Goal: Information Seeking & Learning: Learn about a topic

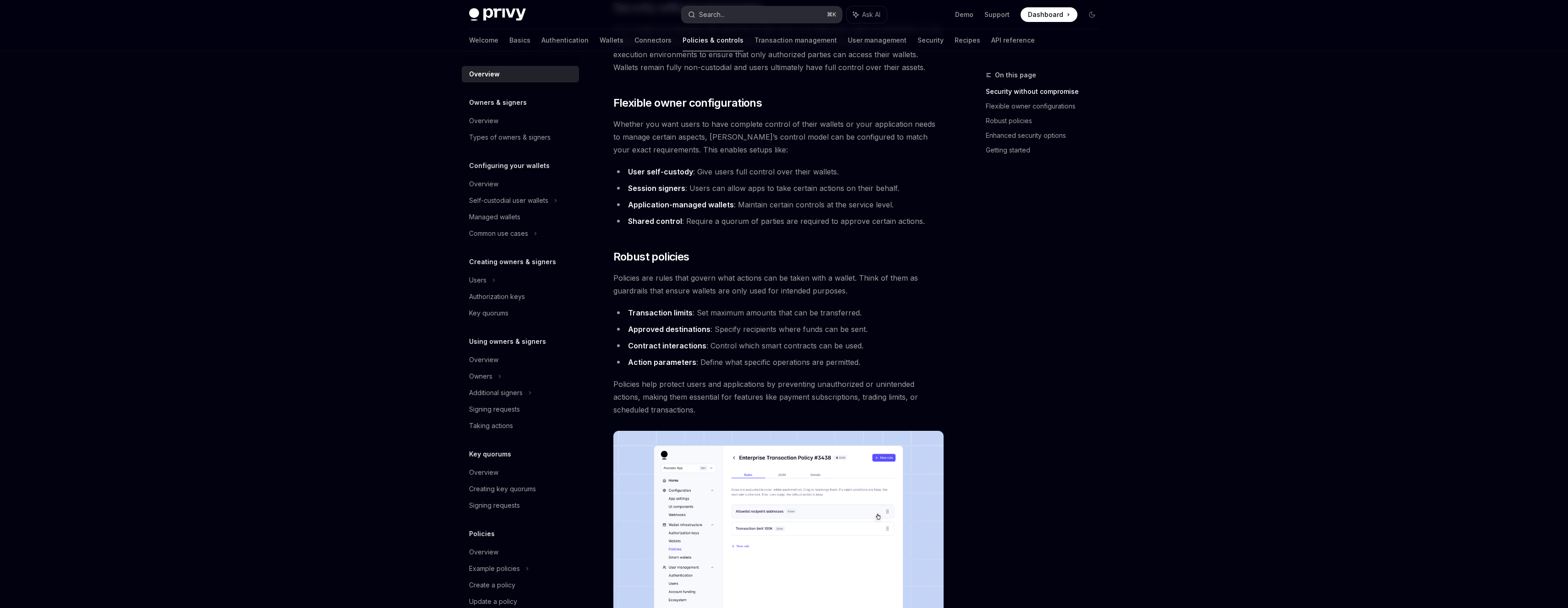
click at [734, 15] on button "Search... ⌘ K" at bounding box center [762, 14] width 160 height 16
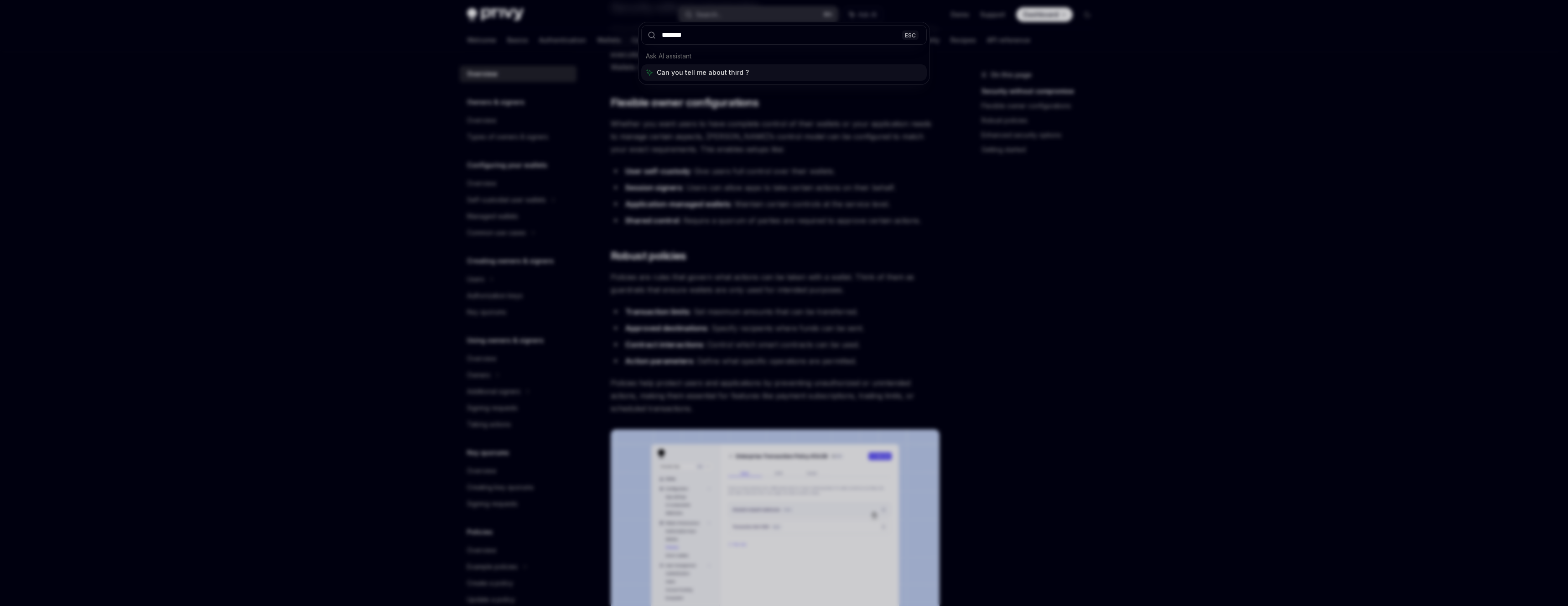
type input "********"
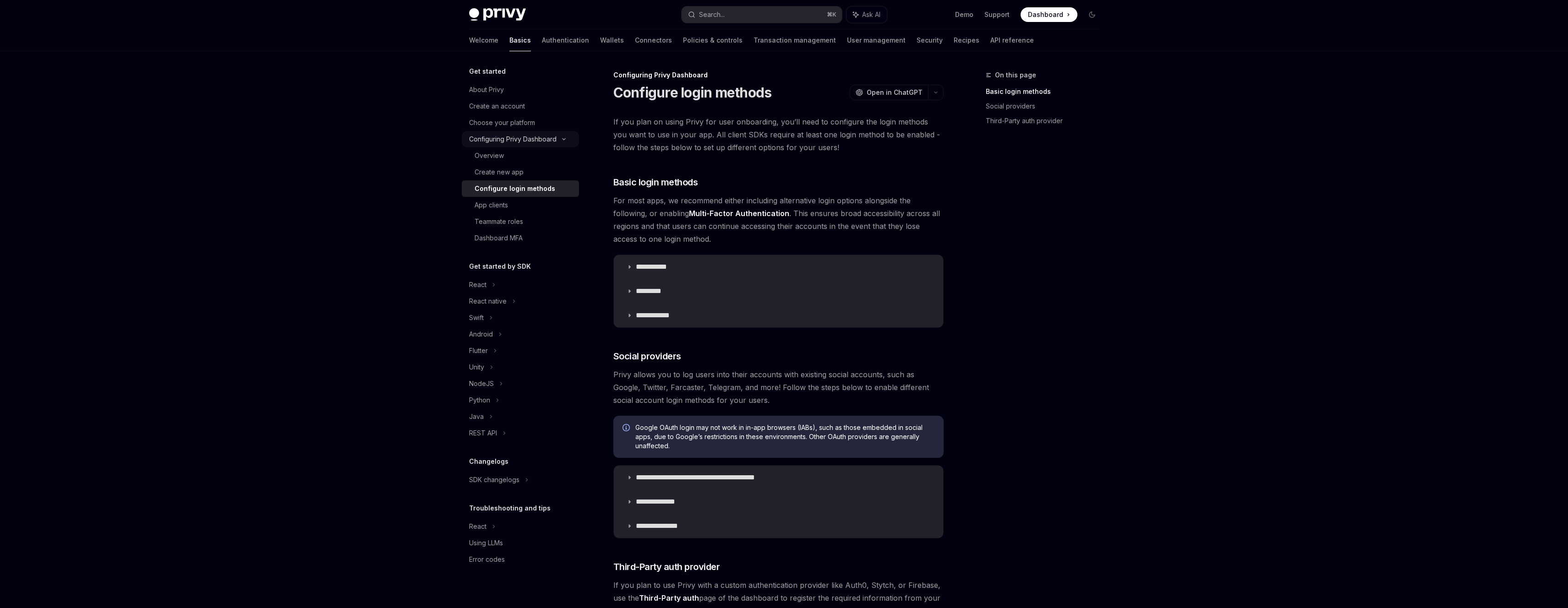
click at [500, 139] on div "Configuring Privy Dashboard" at bounding box center [512, 139] width 87 height 11
click at [498, 154] on div "Overview" at bounding box center [489, 156] width 29 height 11
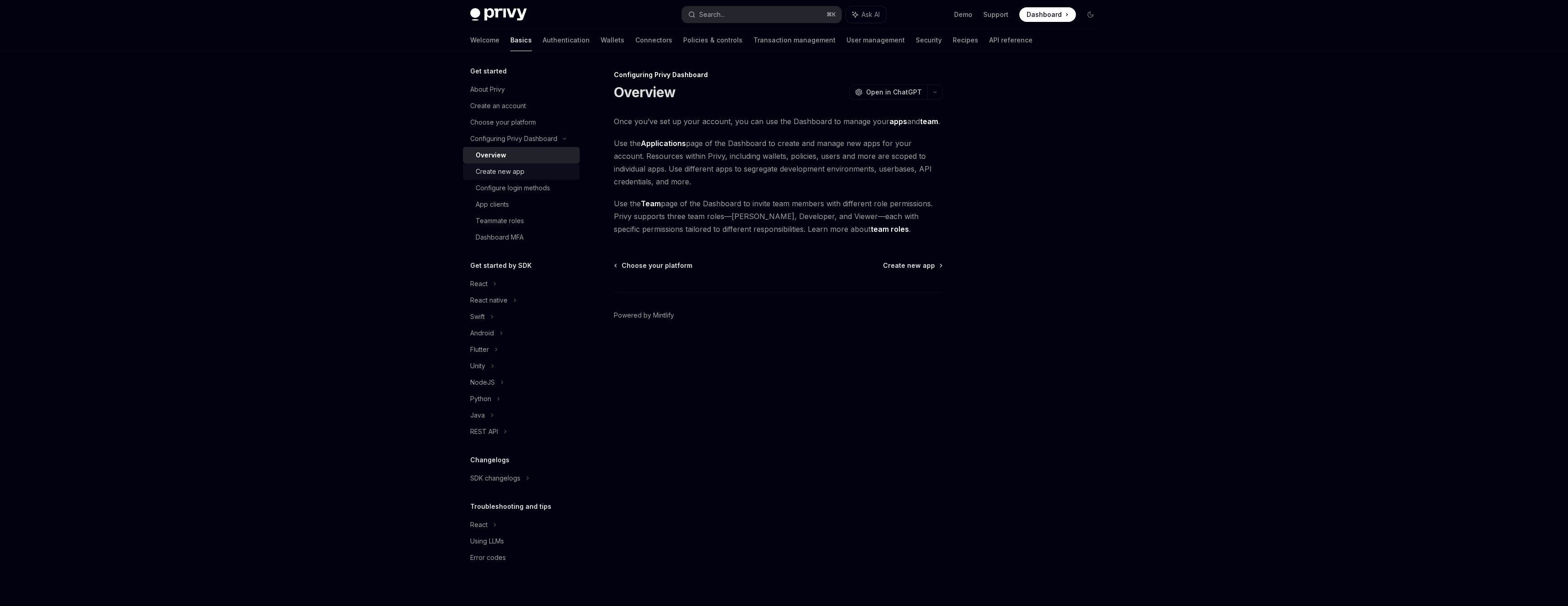
click at [523, 175] on div "Create new app" at bounding box center [525, 172] width 99 height 11
type textarea "*"
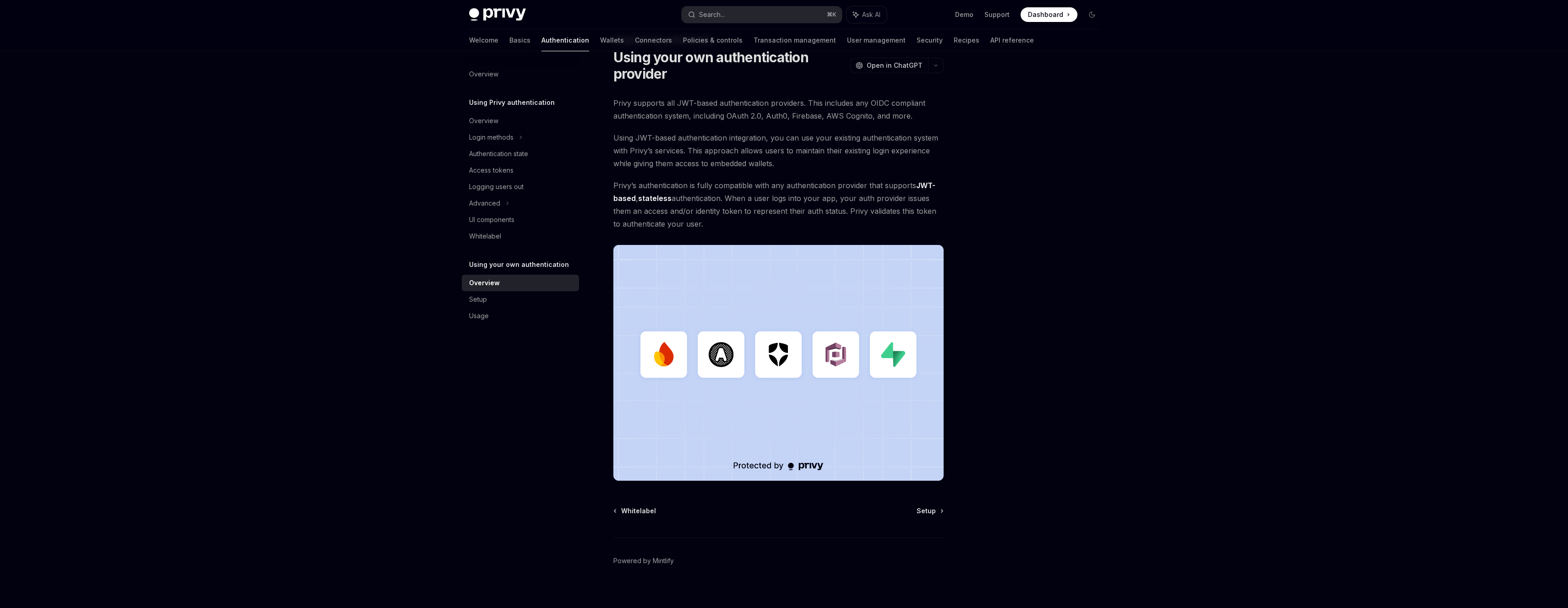
scroll to position [41, 0]
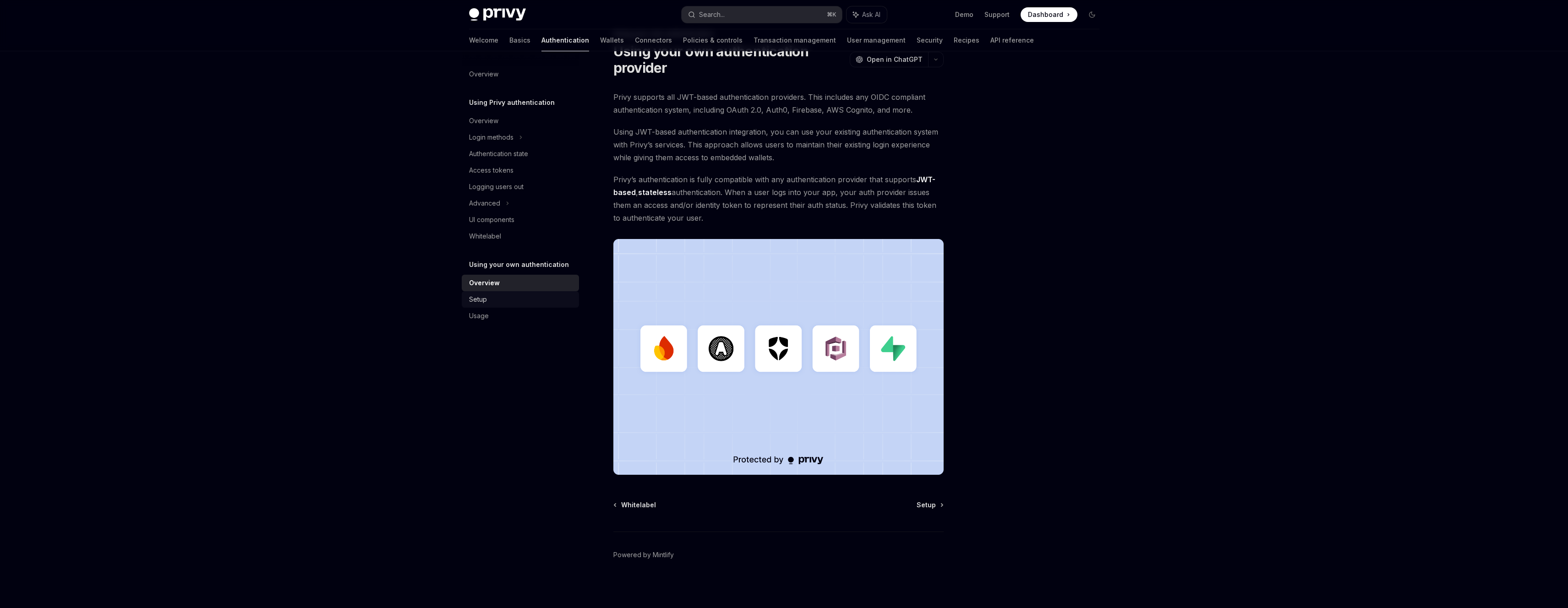
click at [482, 297] on div "Setup" at bounding box center [477, 299] width 18 height 11
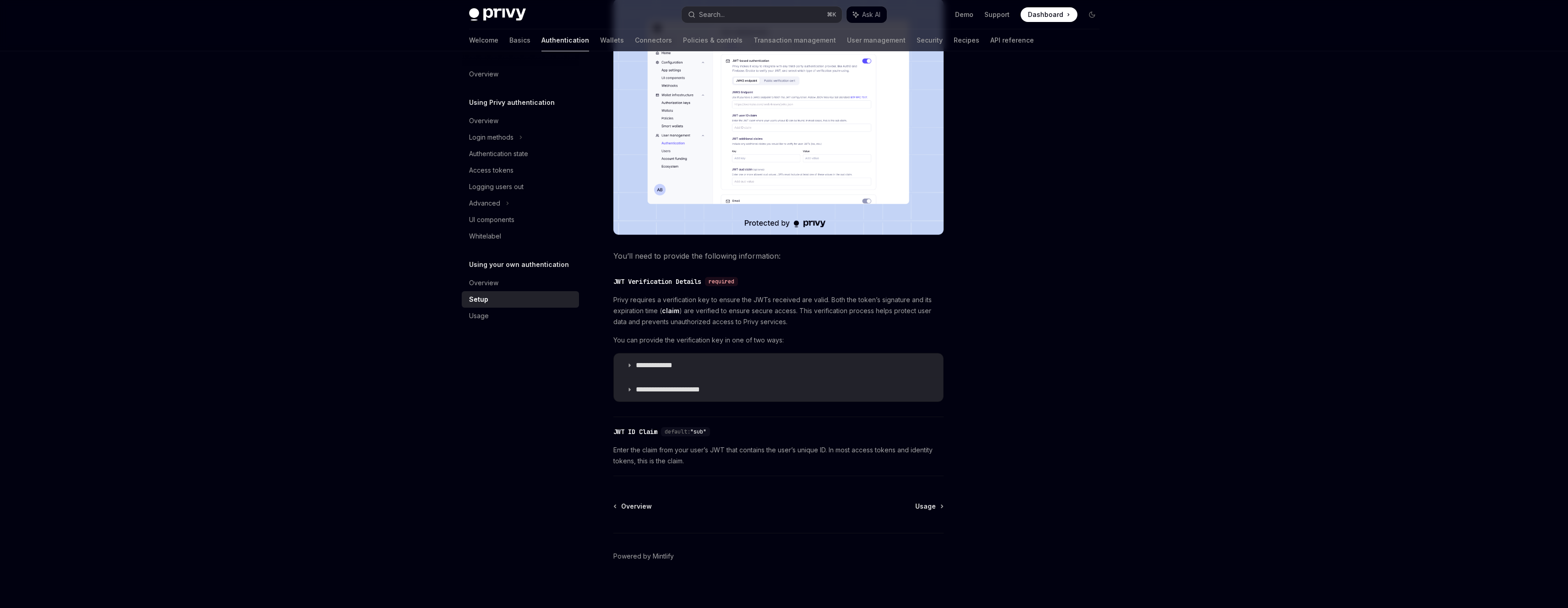
scroll to position [249, 0]
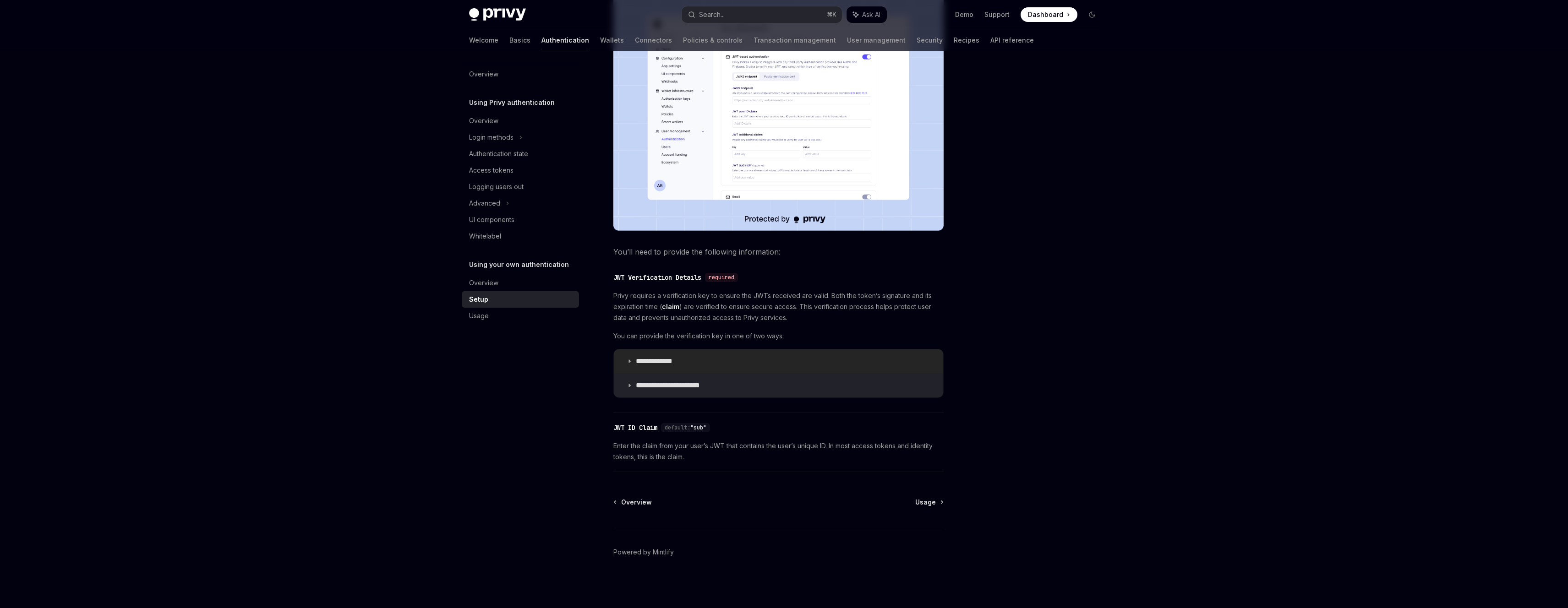
click at [638, 354] on summary "**********" at bounding box center [778, 361] width 329 height 24
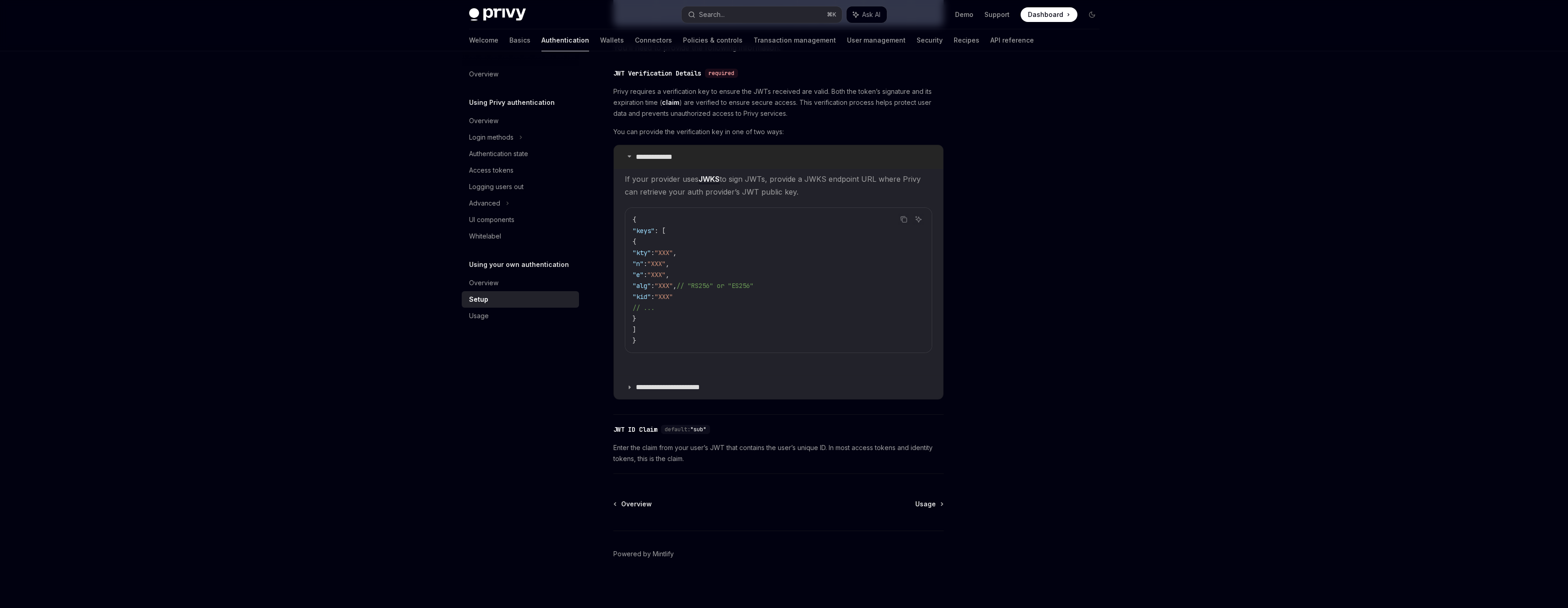
scroll to position [455, 0]
click at [642, 379] on summary "**********" at bounding box center [778, 385] width 329 height 24
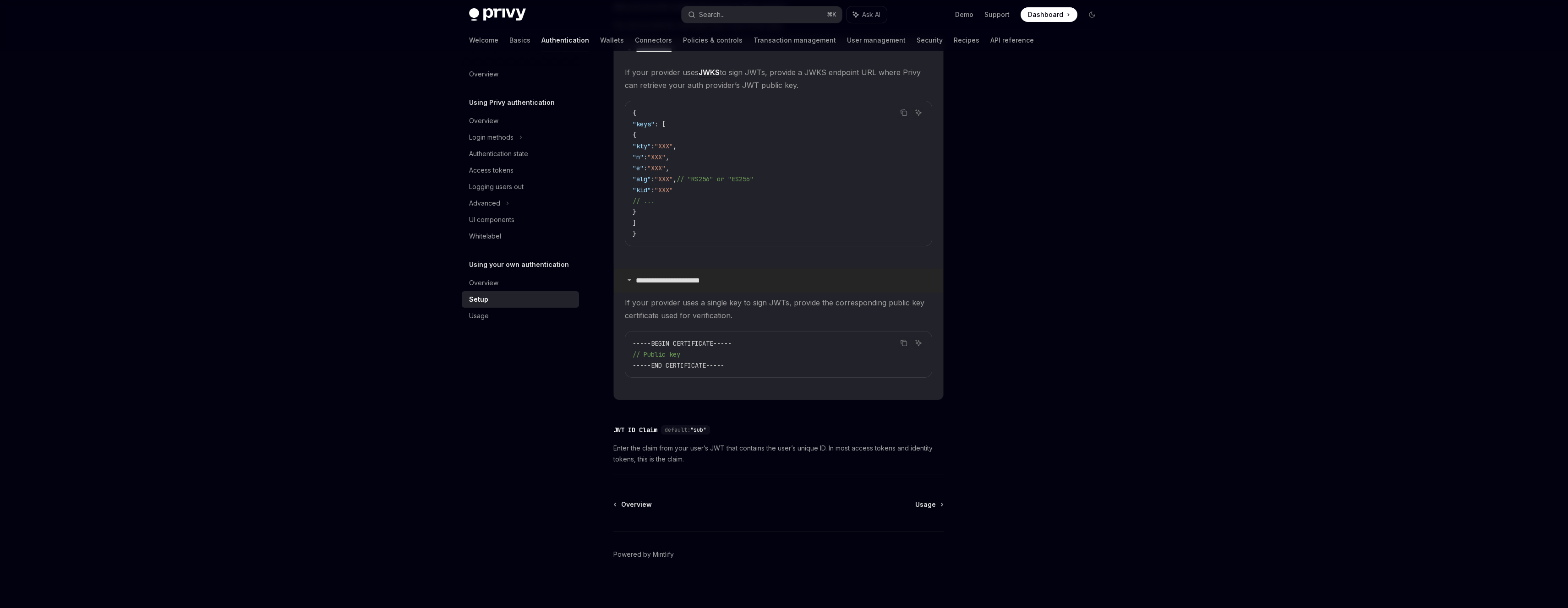
scroll to position [562, 0]
click at [500, 313] on div "Usage" at bounding box center [521, 316] width 105 height 11
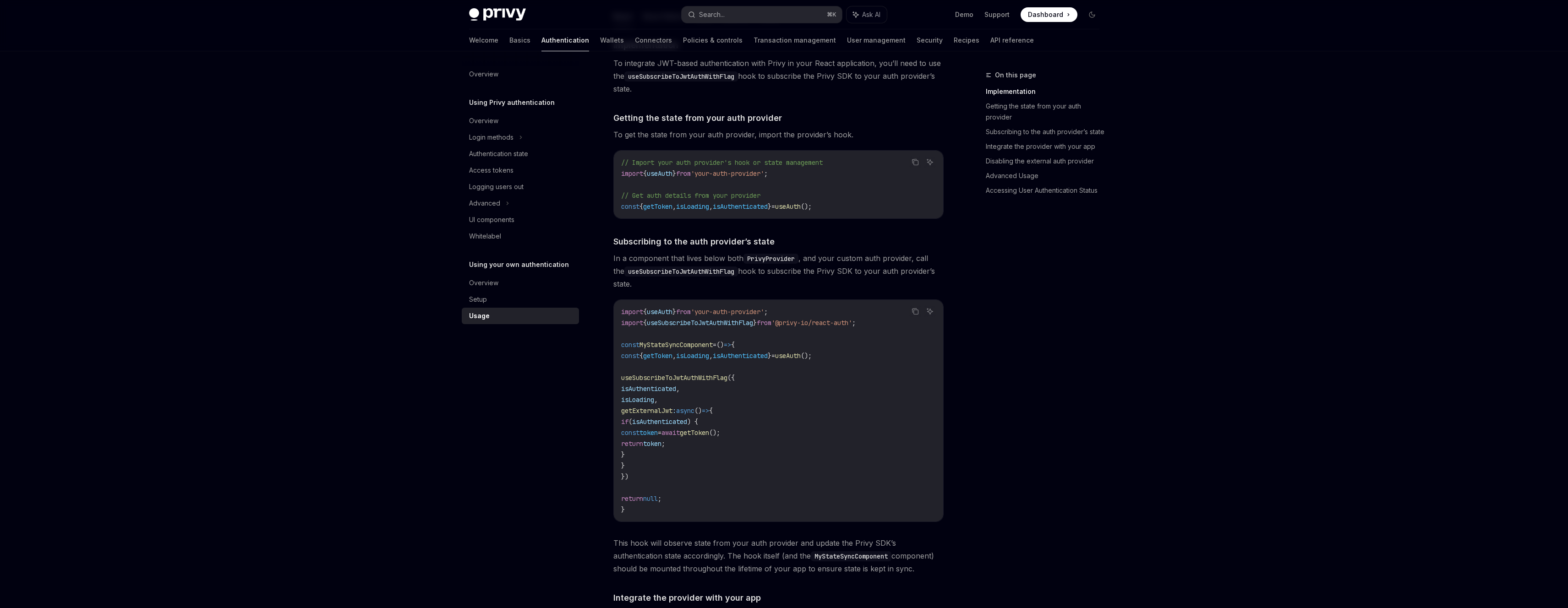
scroll to position [155, 0]
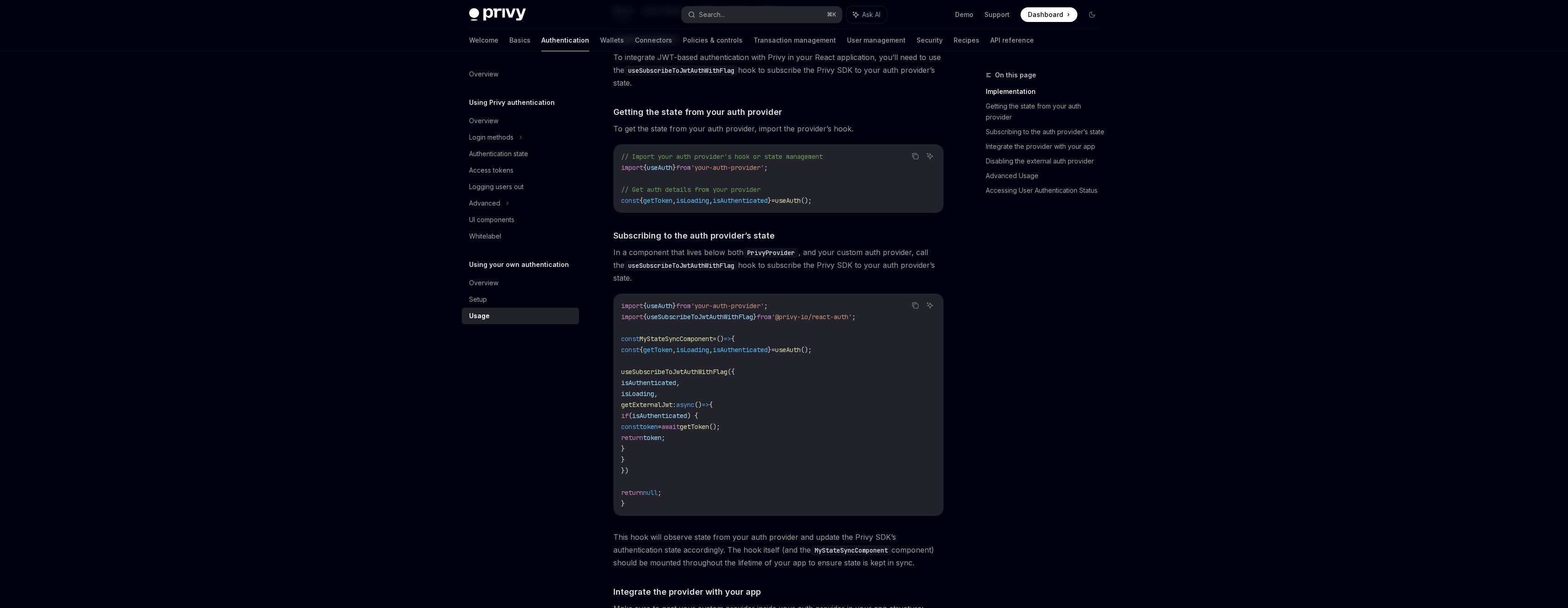
click at [967, 334] on div "On this page Implementation Getting the state from your auth provider Subscribi…" at bounding box center [1037, 339] width 139 height 538
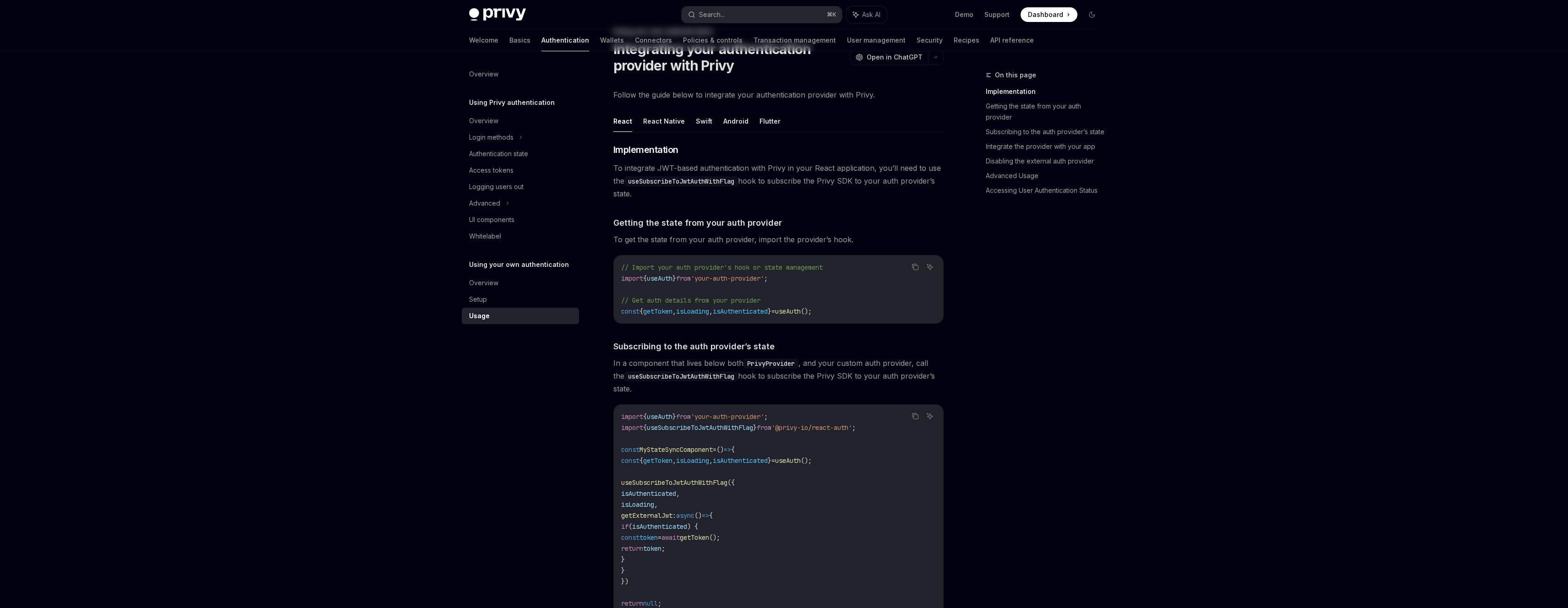
scroll to position [0, 0]
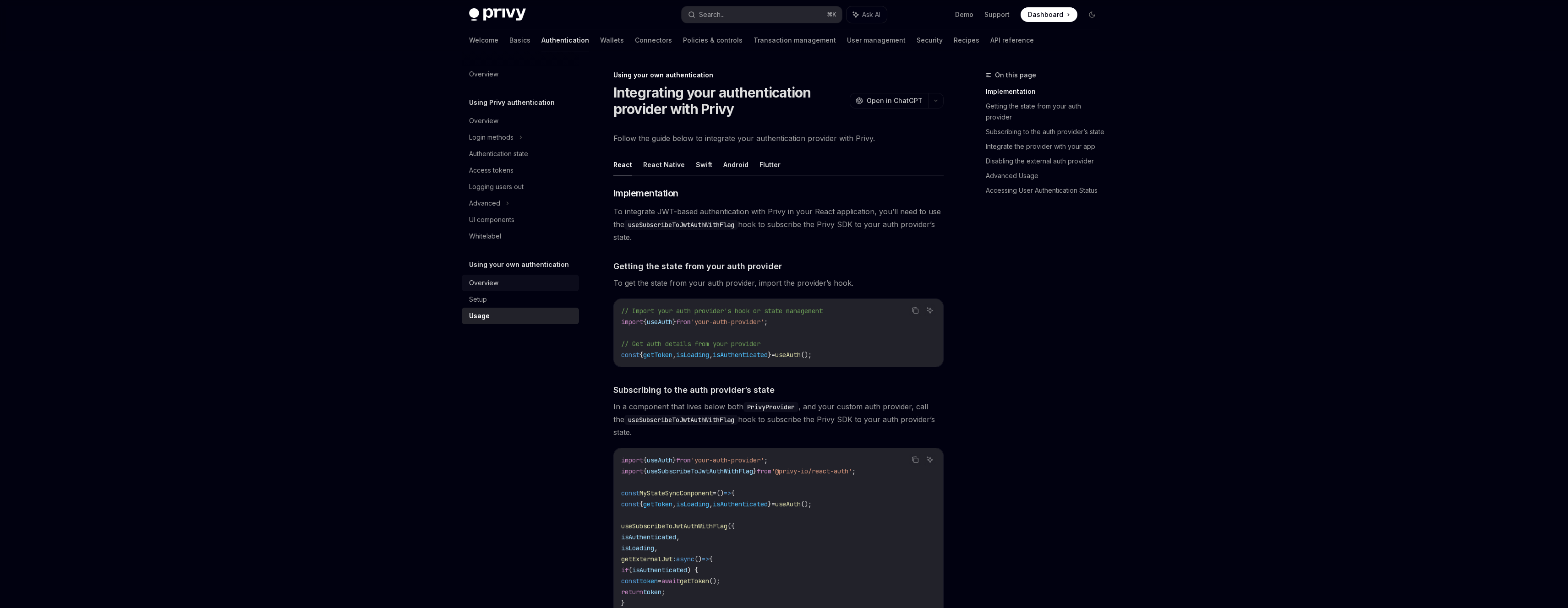
click at [504, 280] on div "Overview" at bounding box center [521, 283] width 105 height 11
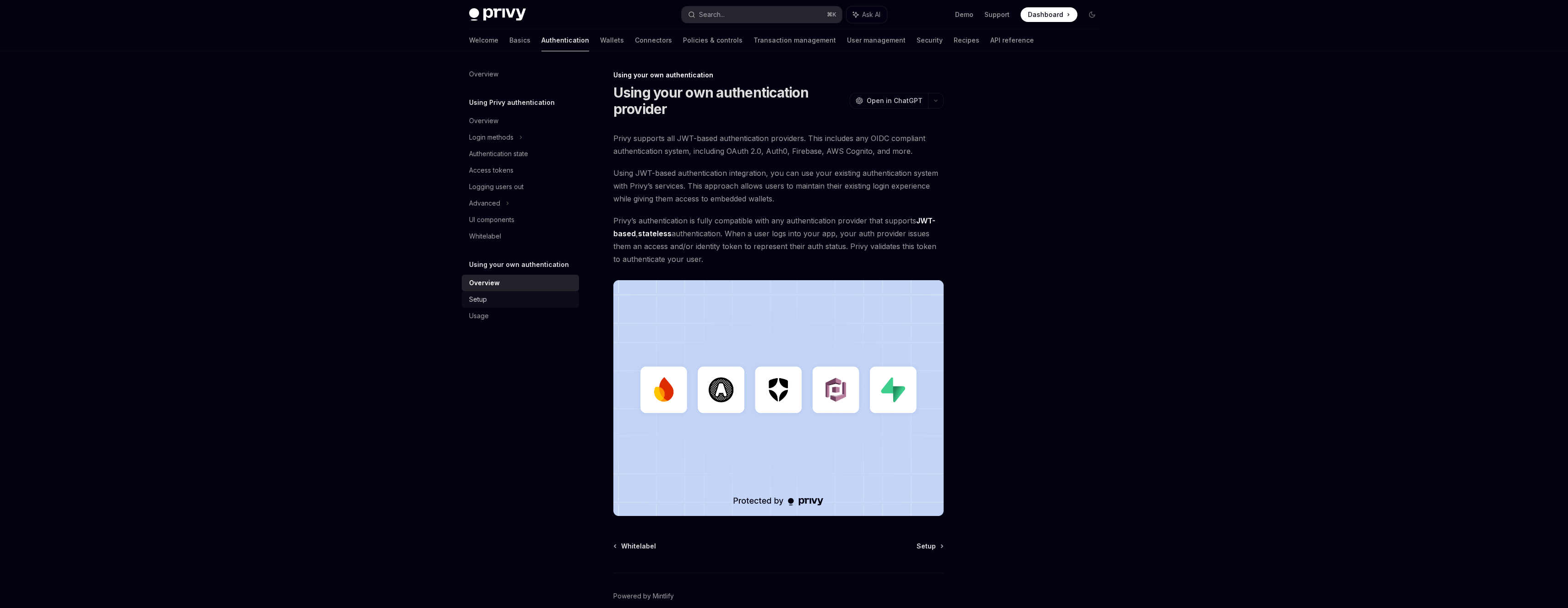
click at [491, 303] on div "Setup" at bounding box center [521, 299] width 105 height 11
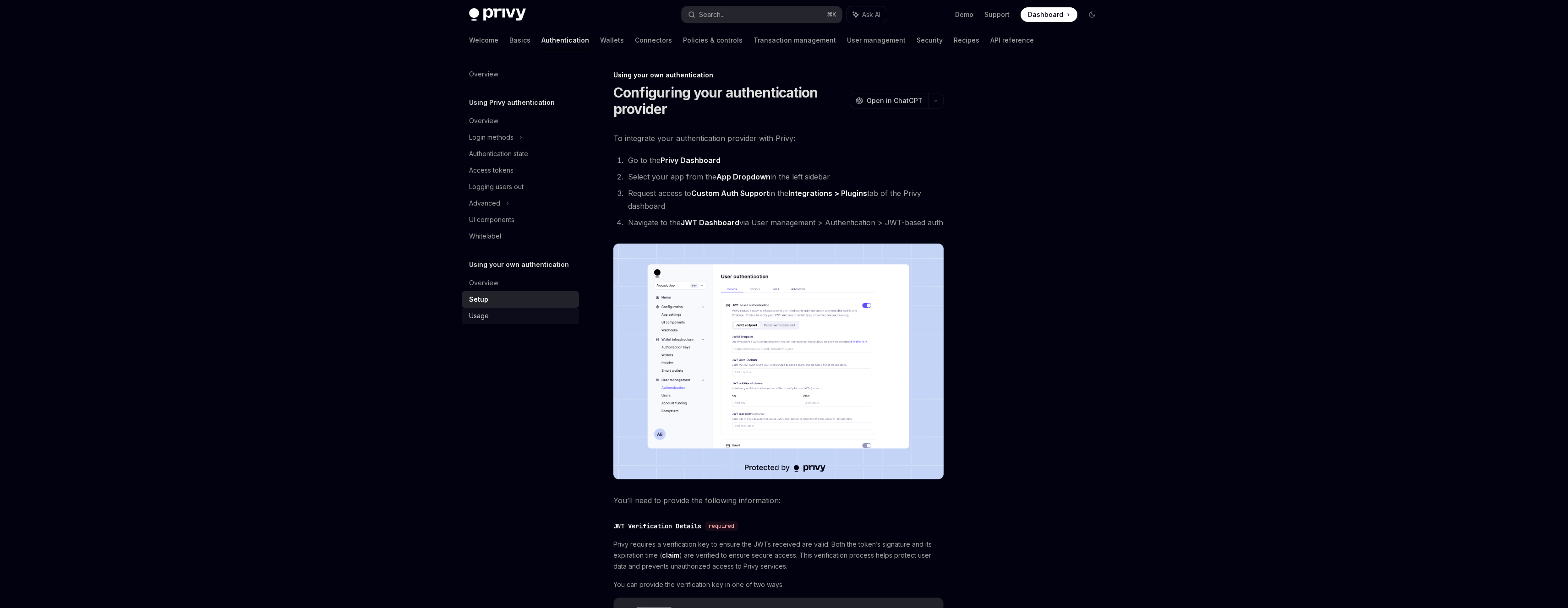
click at [496, 315] on div "Usage" at bounding box center [521, 316] width 105 height 11
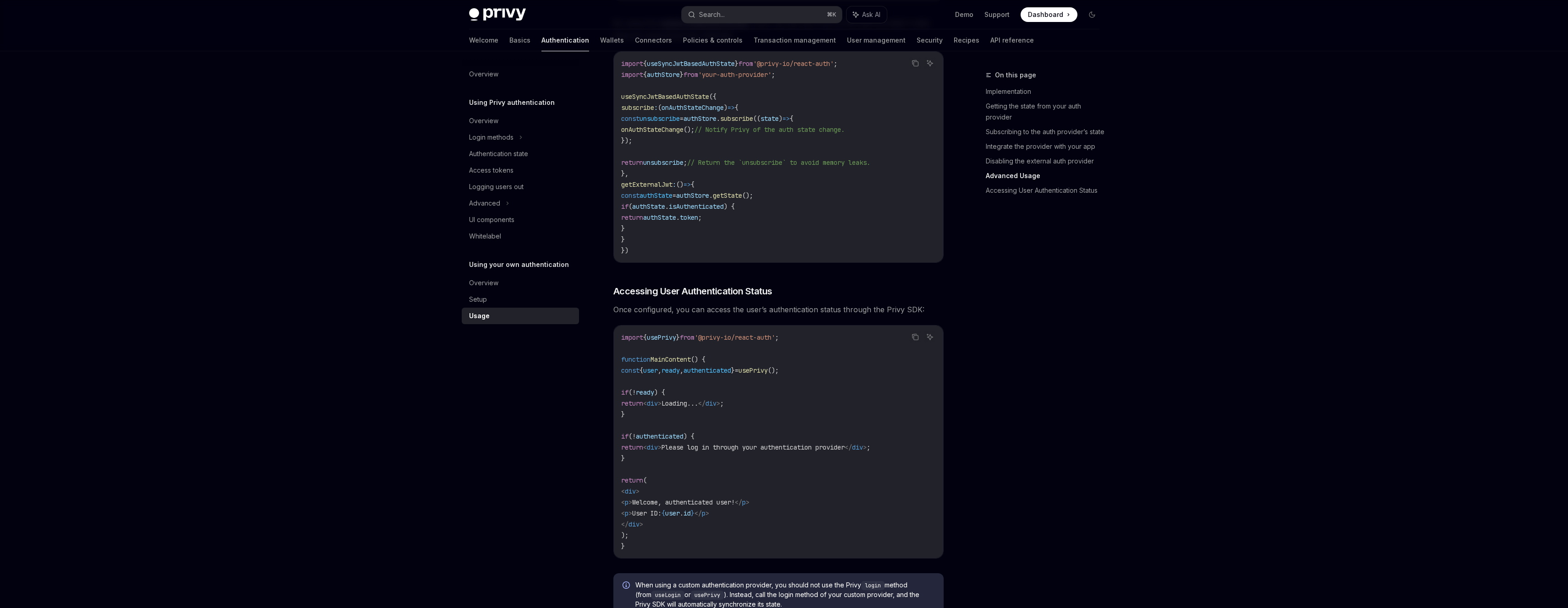
scroll to position [1459, 0]
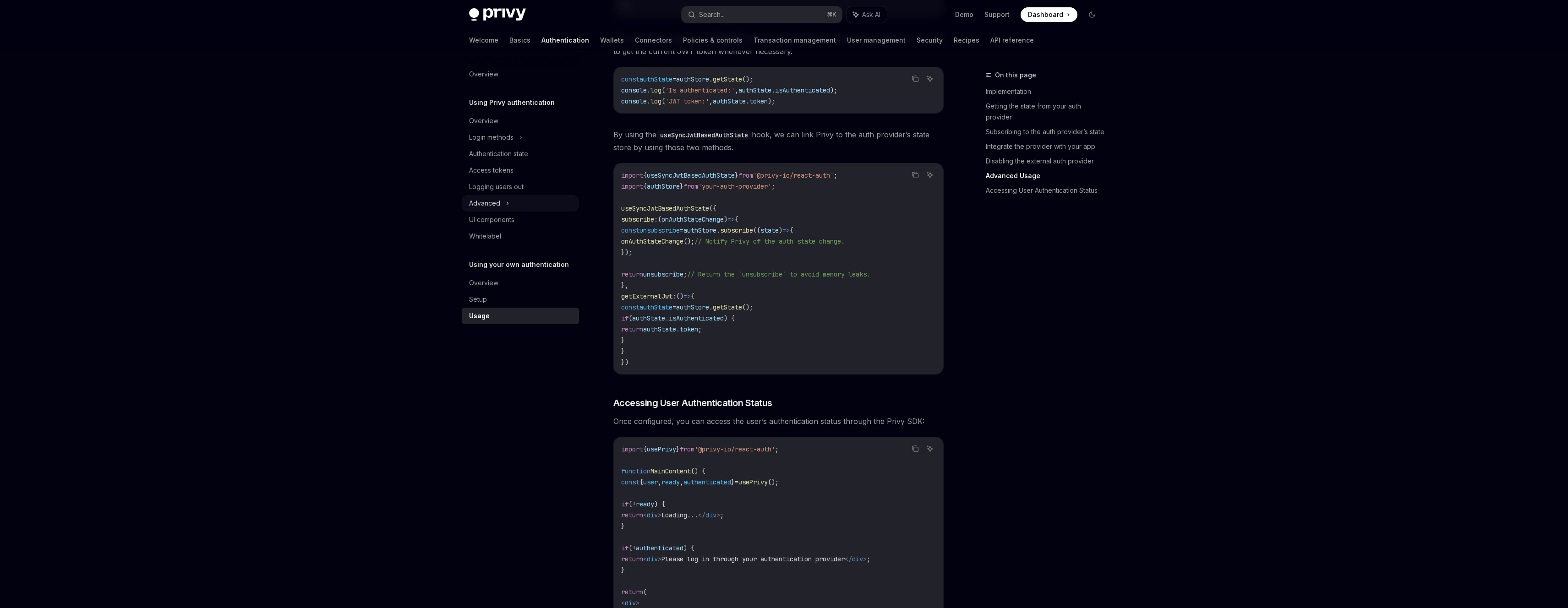
click at [503, 206] on div "Advanced" at bounding box center [520, 203] width 117 height 16
click at [493, 144] on div "Login methods" at bounding box center [520, 137] width 117 height 16
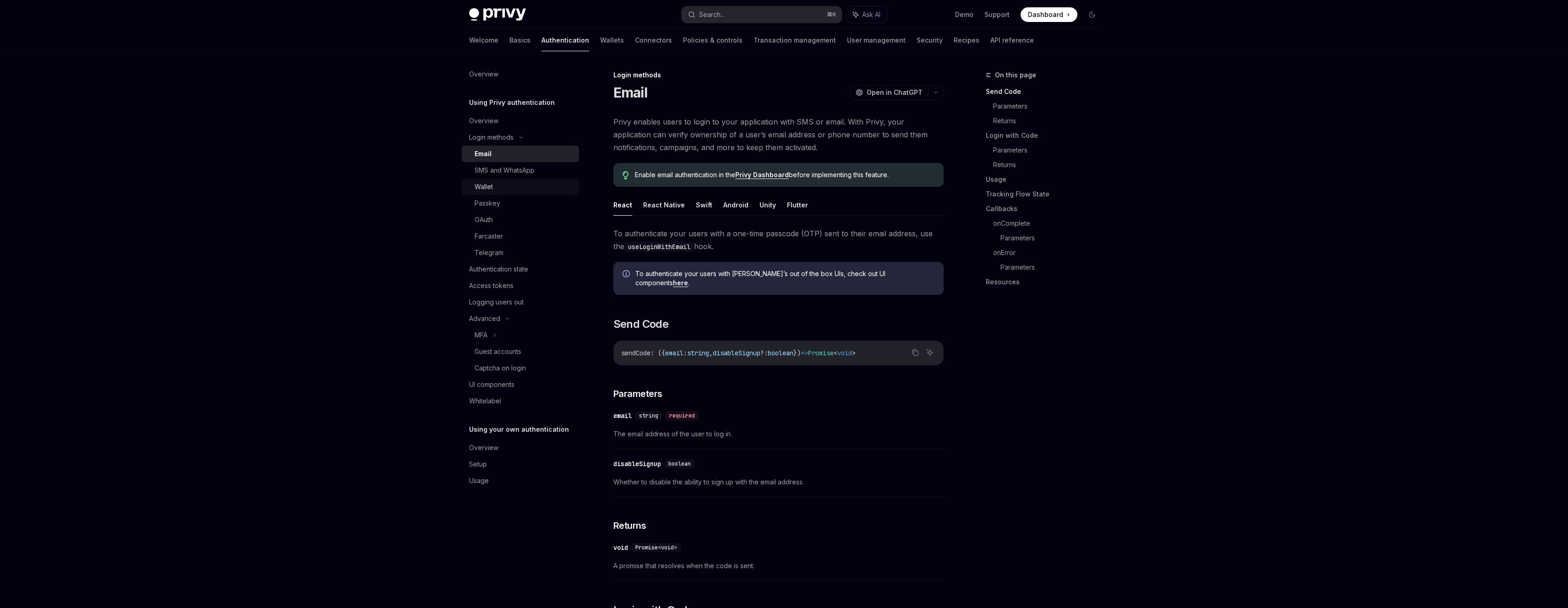
click at [507, 185] on div "Wallet" at bounding box center [524, 187] width 99 height 11
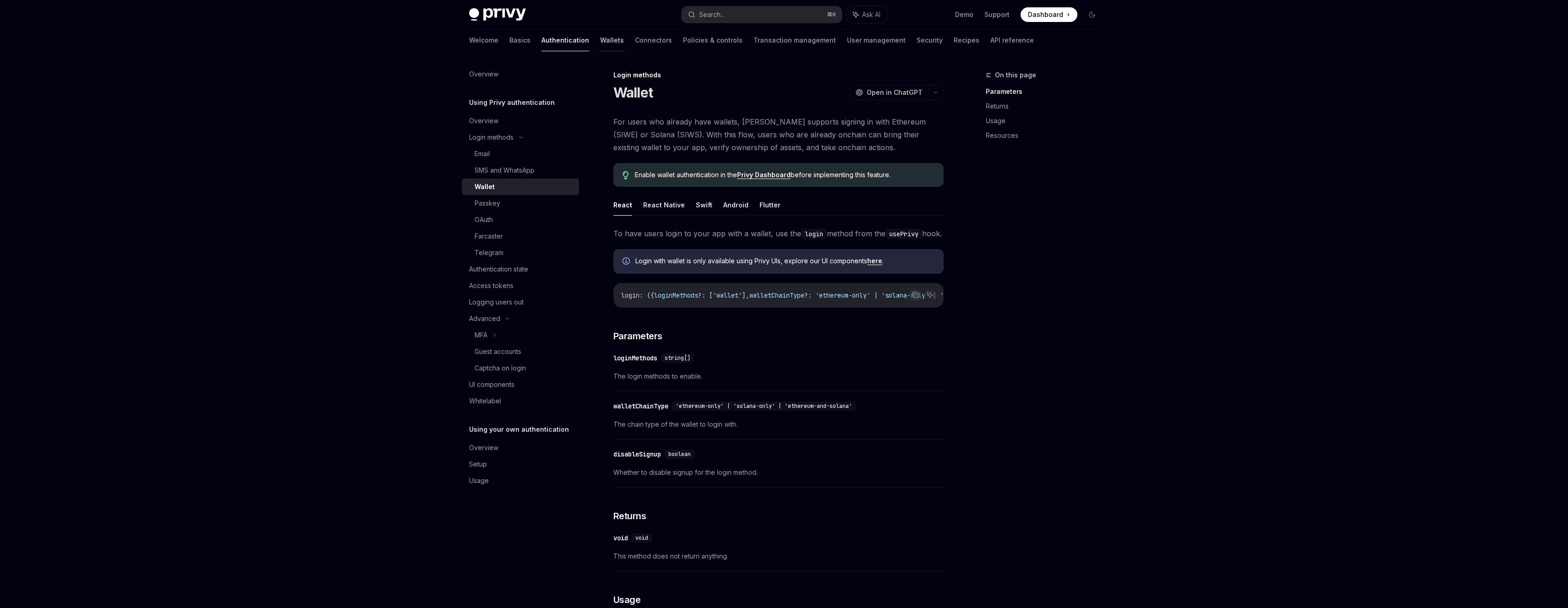
click at [600, 41] on link "Wallets" at bounding box center [612, 40] width 24 height 22
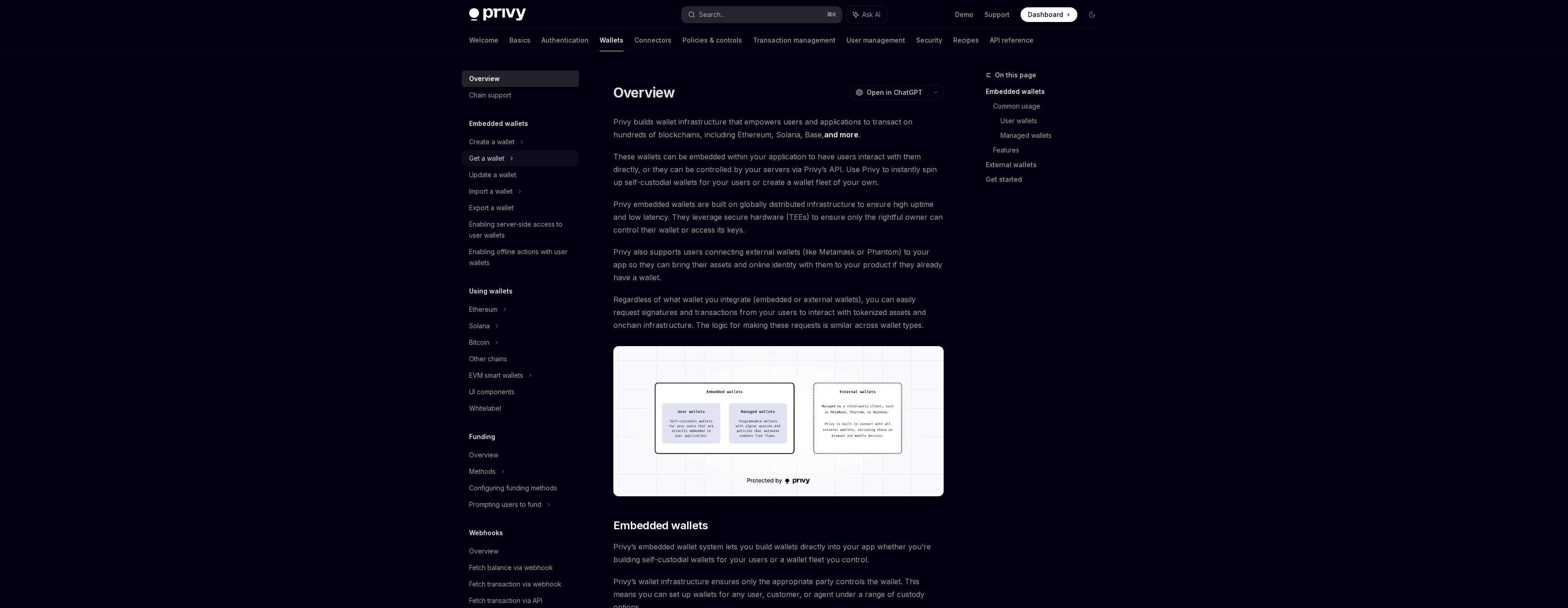
click at [504, 151] on div "Get a wallet" at bounding box center [520, 158] width 117 height 16
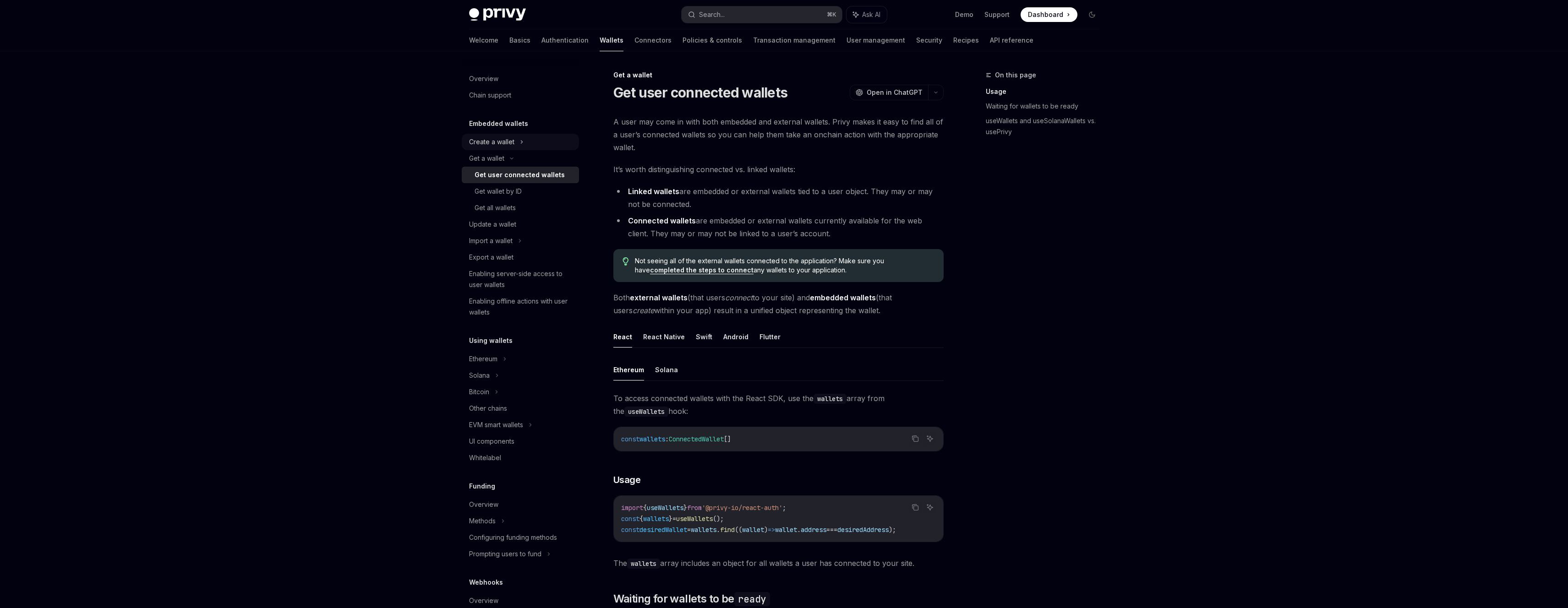
click at [504, 142] on div "Create a wallet" at bounding box center [491, 142] width 45 height 11
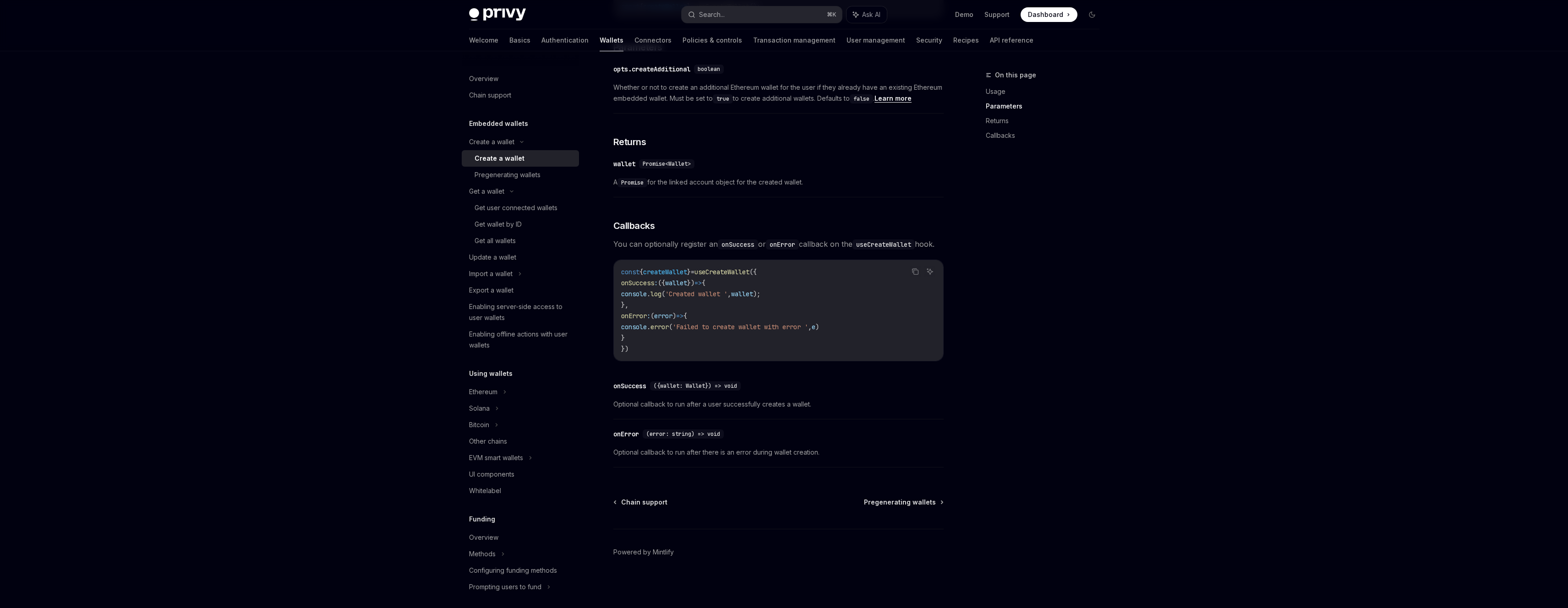
scroll to position [486, 0]
click at [513, 178] on div "Pregenerating wallets" at bounding box center [507, 175] width 66 height 11
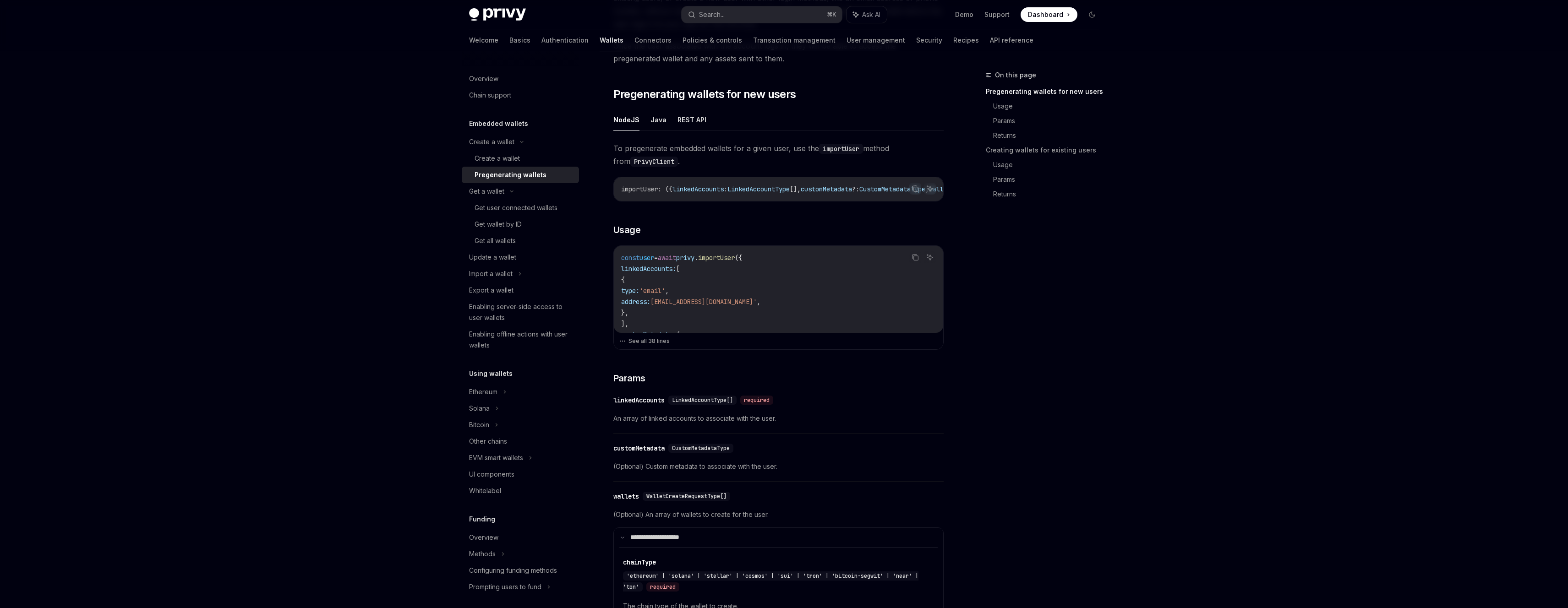
scroll to position [142, 0]
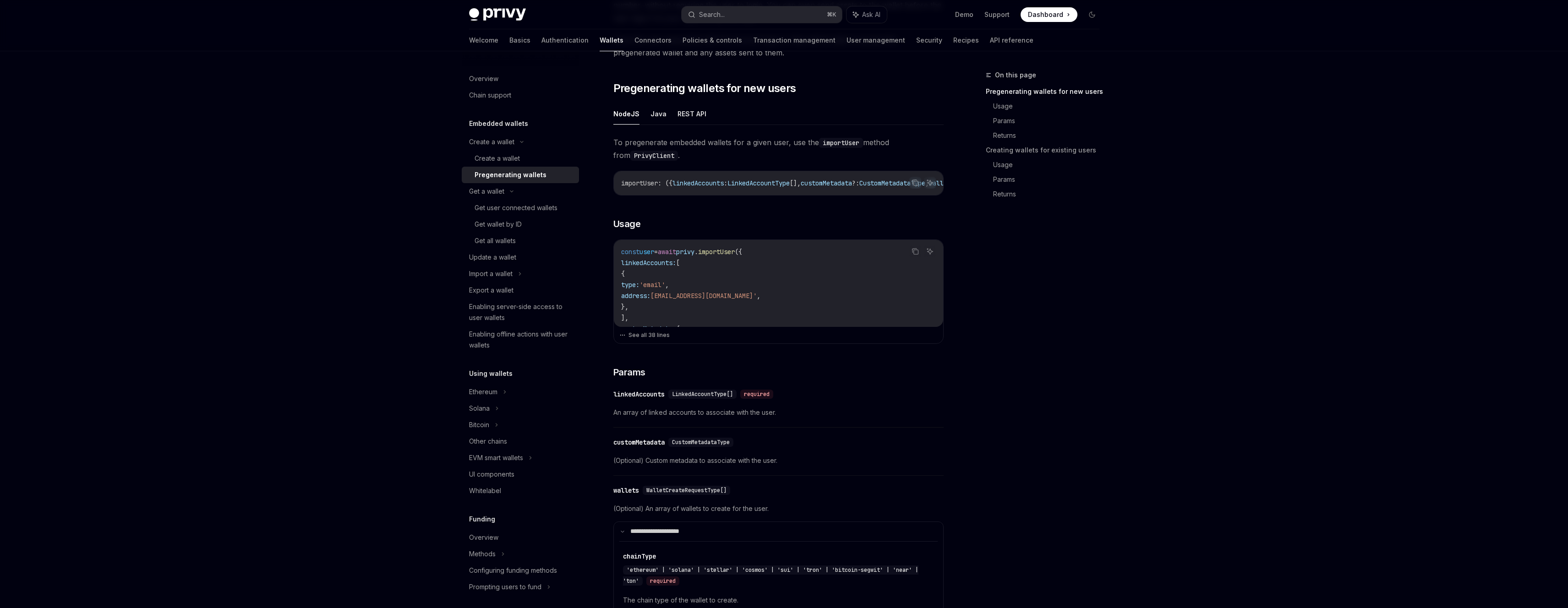
drag, startPoint x: 762, startPoint y: 194, endPoint x: 815, endPoint y: 196, distance: 53.0
click at [815, 195] on div "importUser : ({ linkedAccounts : LinkedAccountType [], customMetadata ?: Custom…" at bounding box center [778, 183] width 329 height 24
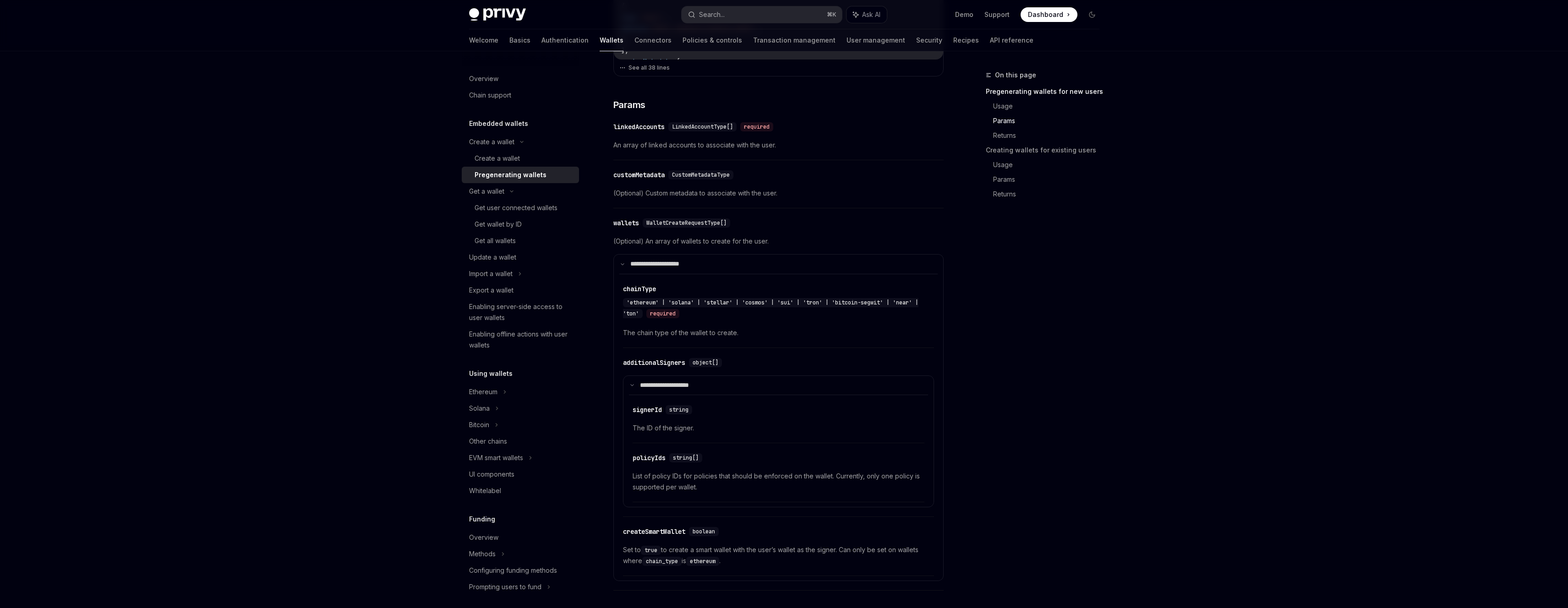
scroll to position [497, 0]
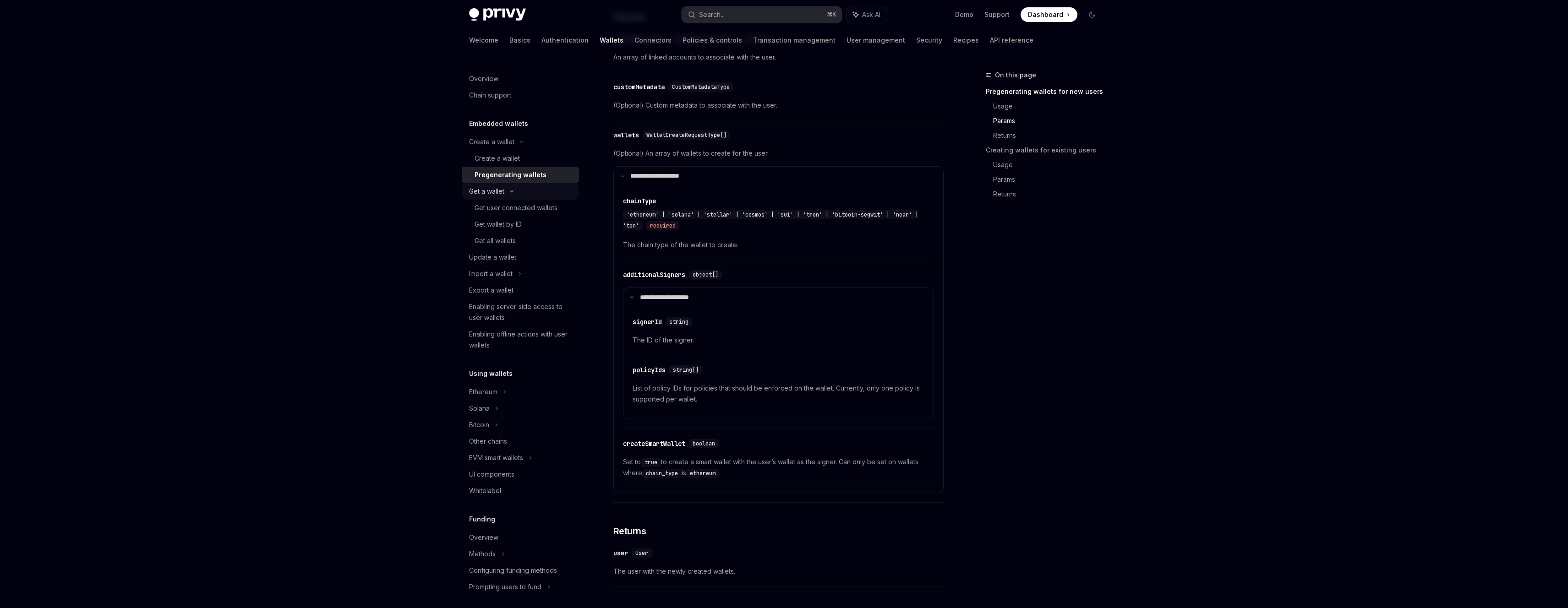
click at [548, 194] on div "Get a wallet" at bounding box center [520, 191] width 117 height 16
click at [542, 191] on div "Get a wallet" at bounding box center [520, 191] width 117 height 16
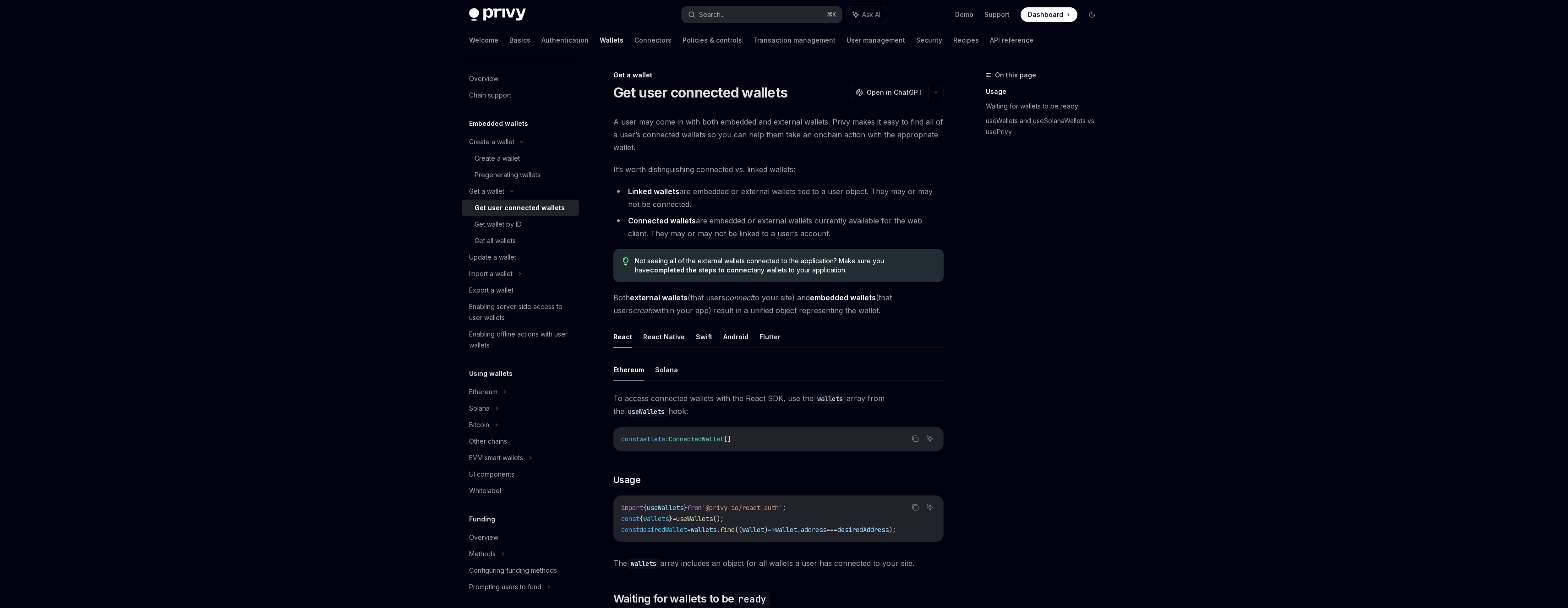
click at [549, 207] on div "Get user connected wallets" at bounding box center [520, 208] width 90 height 11
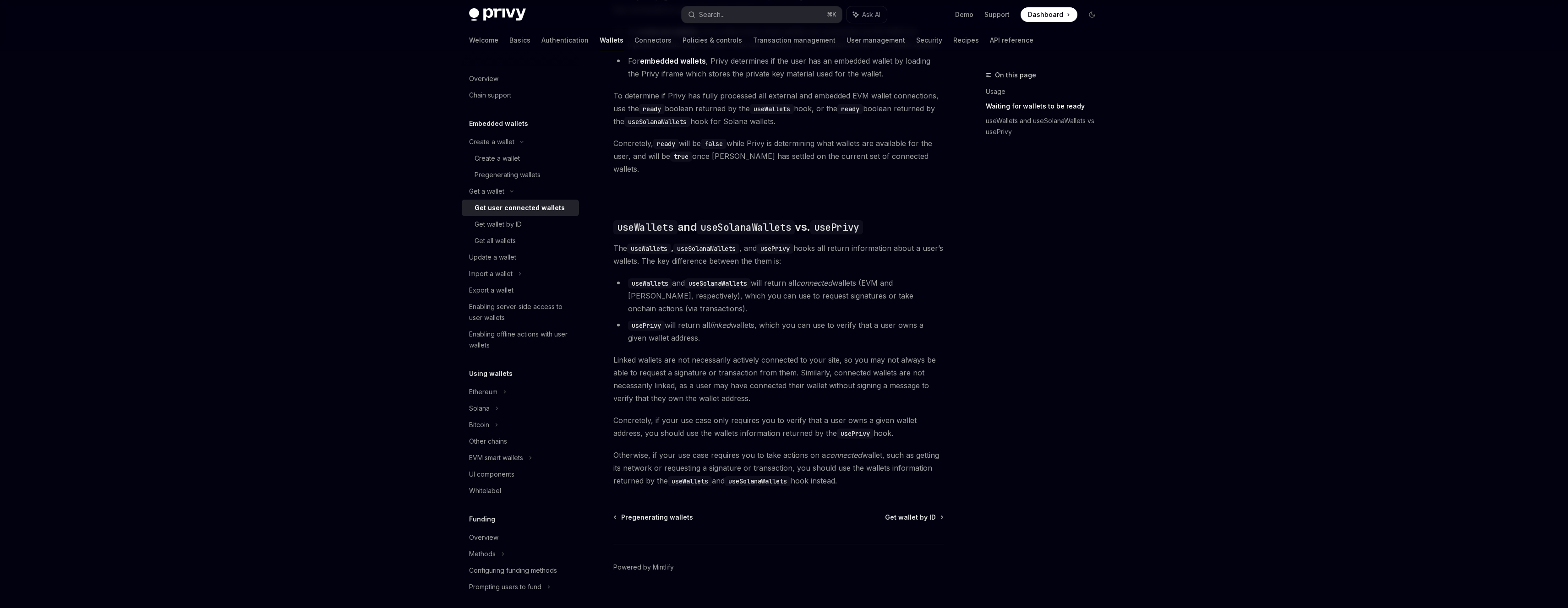
scroll to position [629, 0]
click at [531, 226] on div "Get wallet by ID" at bounding box center [524, 224] width 99 height 11
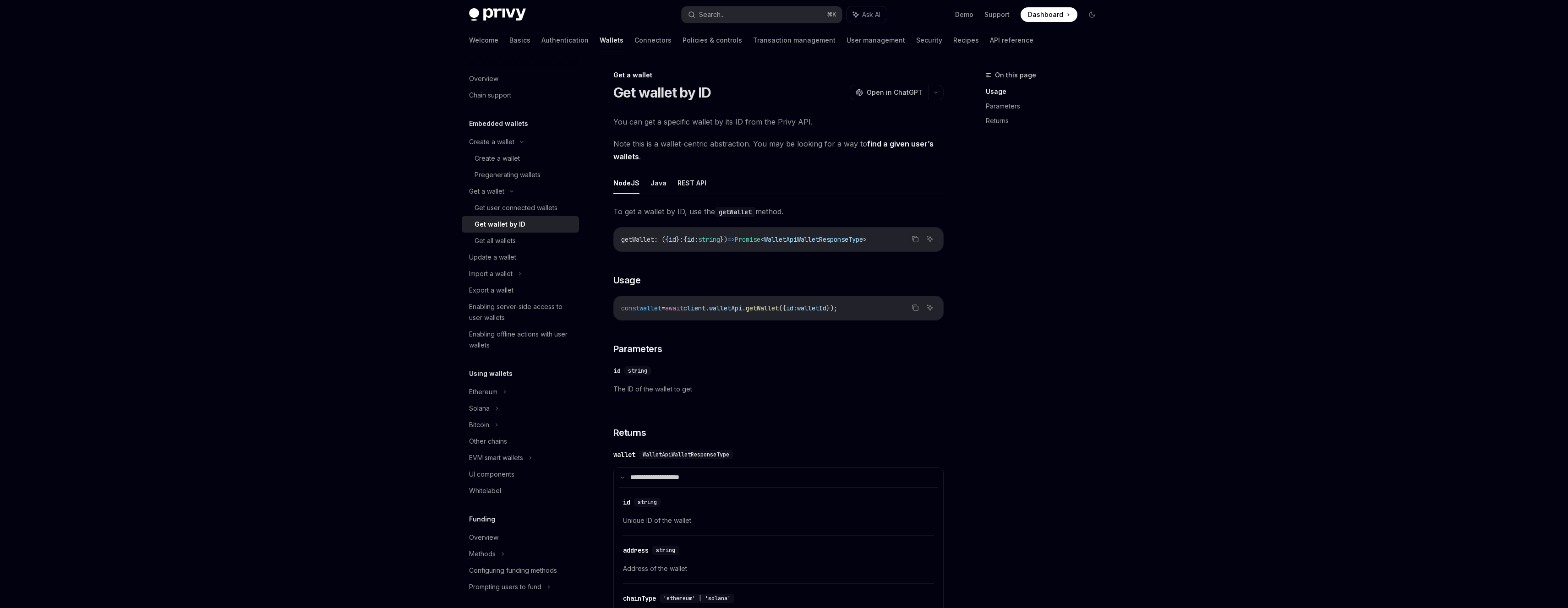
click at [625, 155] on link "find a given user’s wallets" at bounding box center [773, 150] width 320 height 23
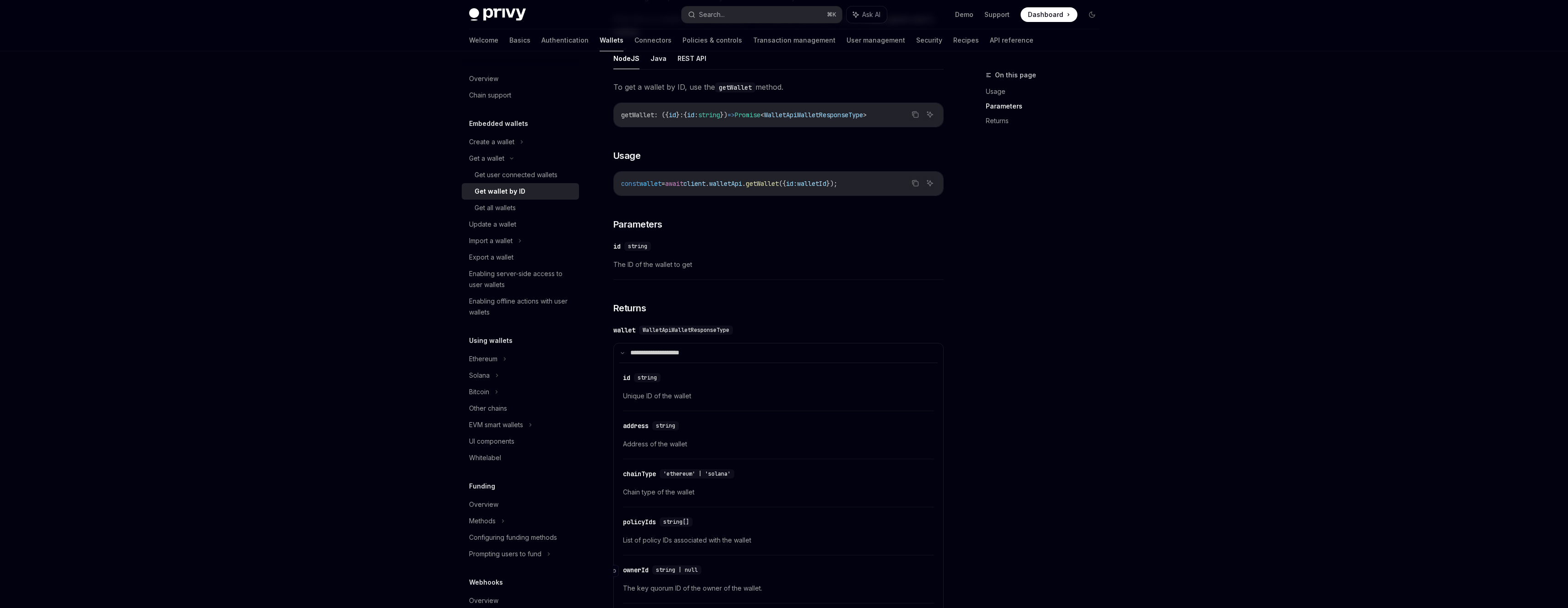
scroll to position [372, 0]
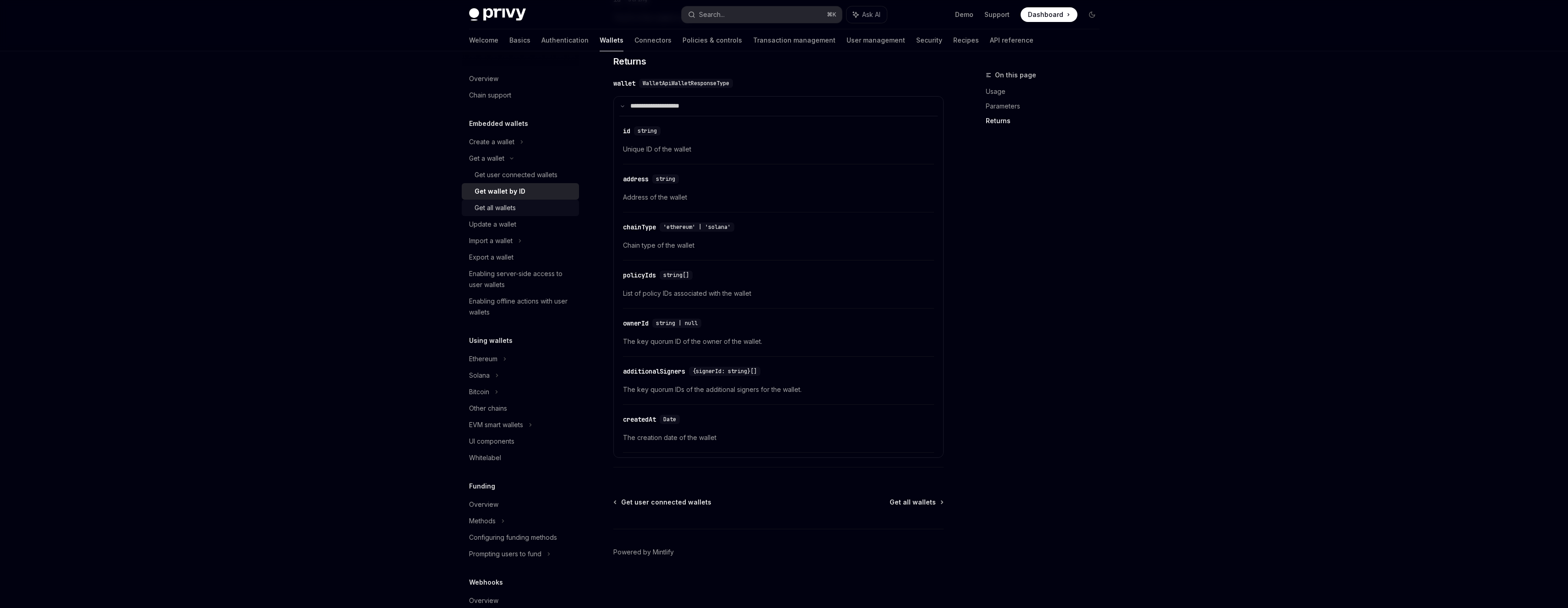
click at [501, 204] on div "Get all wallets" at bounding box center [495, 208] width 41 height 11
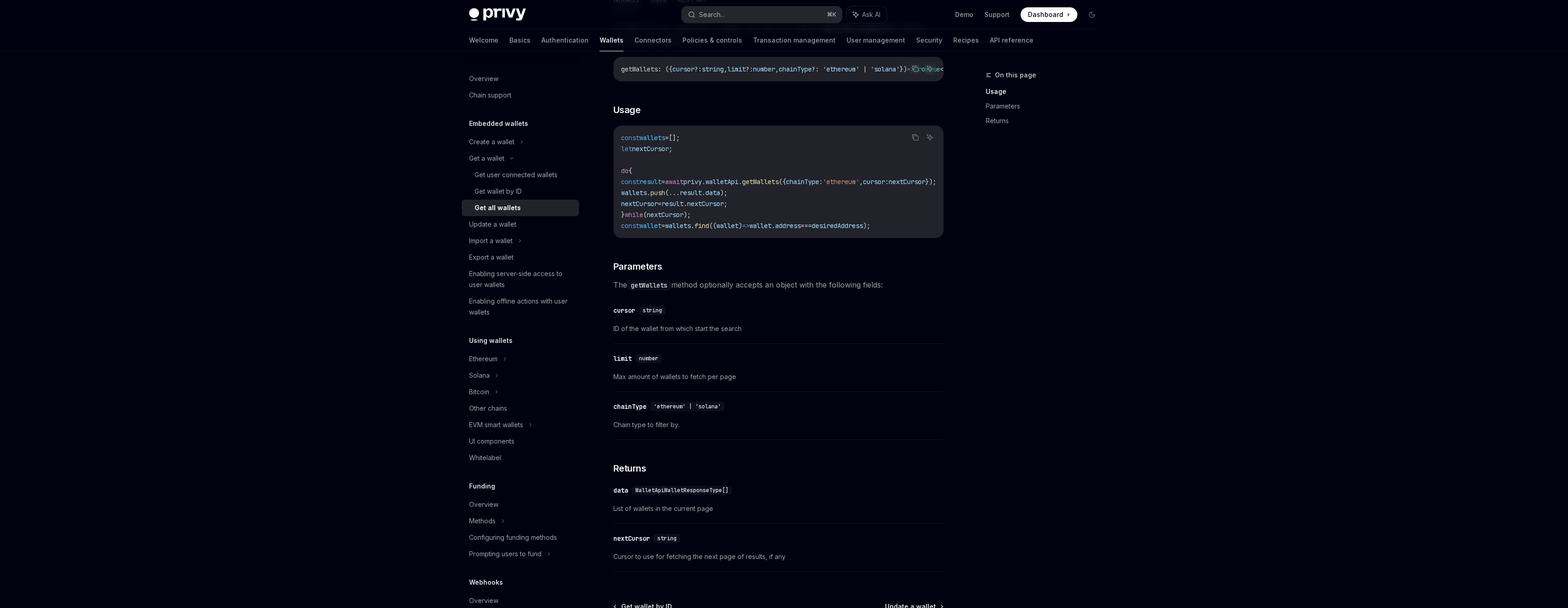
scroll to position [187, 0]
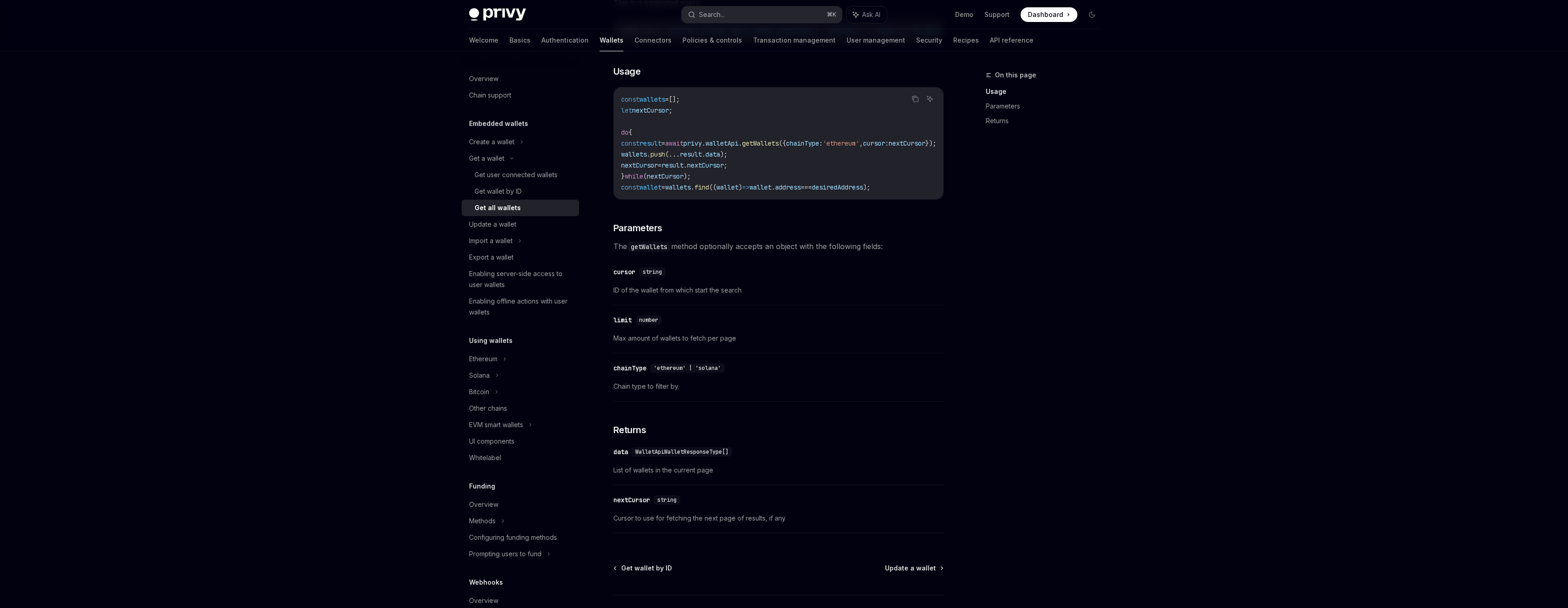
click at [671, 456] on span "WalletApiWalletResponseType[]" at bounding box center [682, 452] width 93 height 7
click at [510, 224] on div "Update a wallet" at bounding box center [492, 224] width 47 height 11
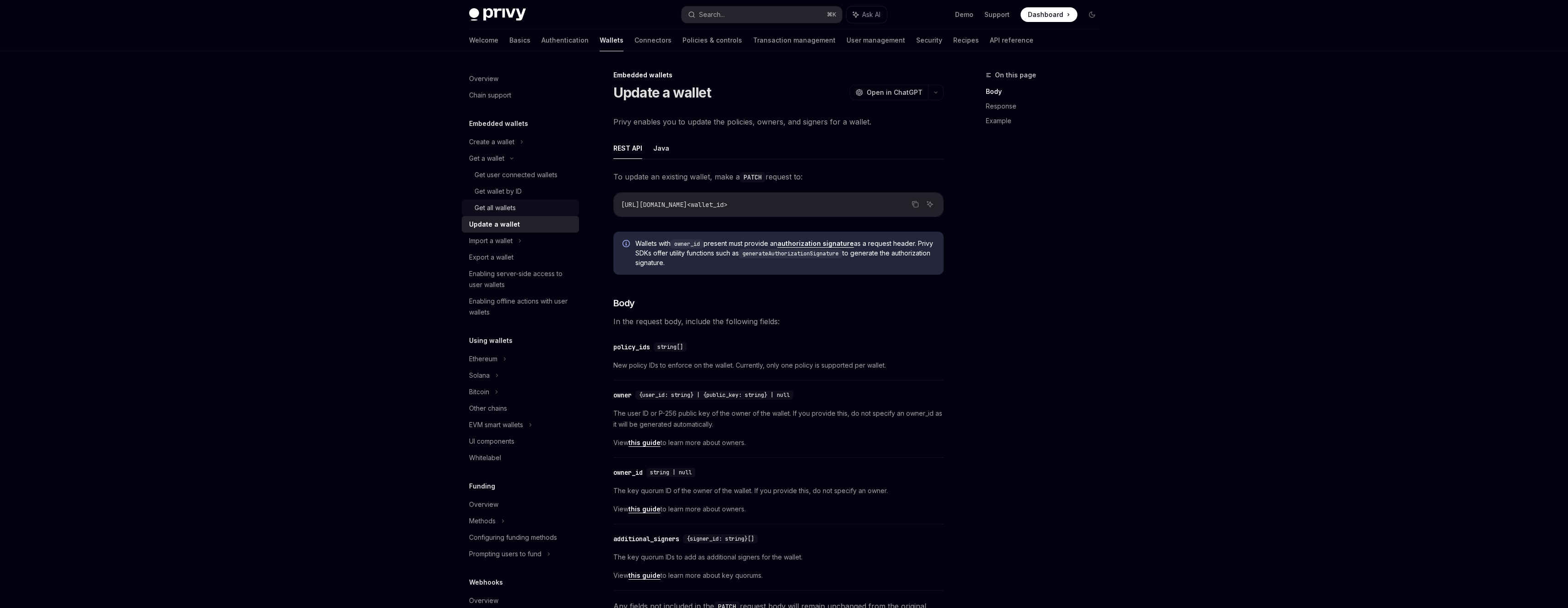
click at [507, 207] on div "Get all wallets" at bounding box center [495, 208] width 41 height 11
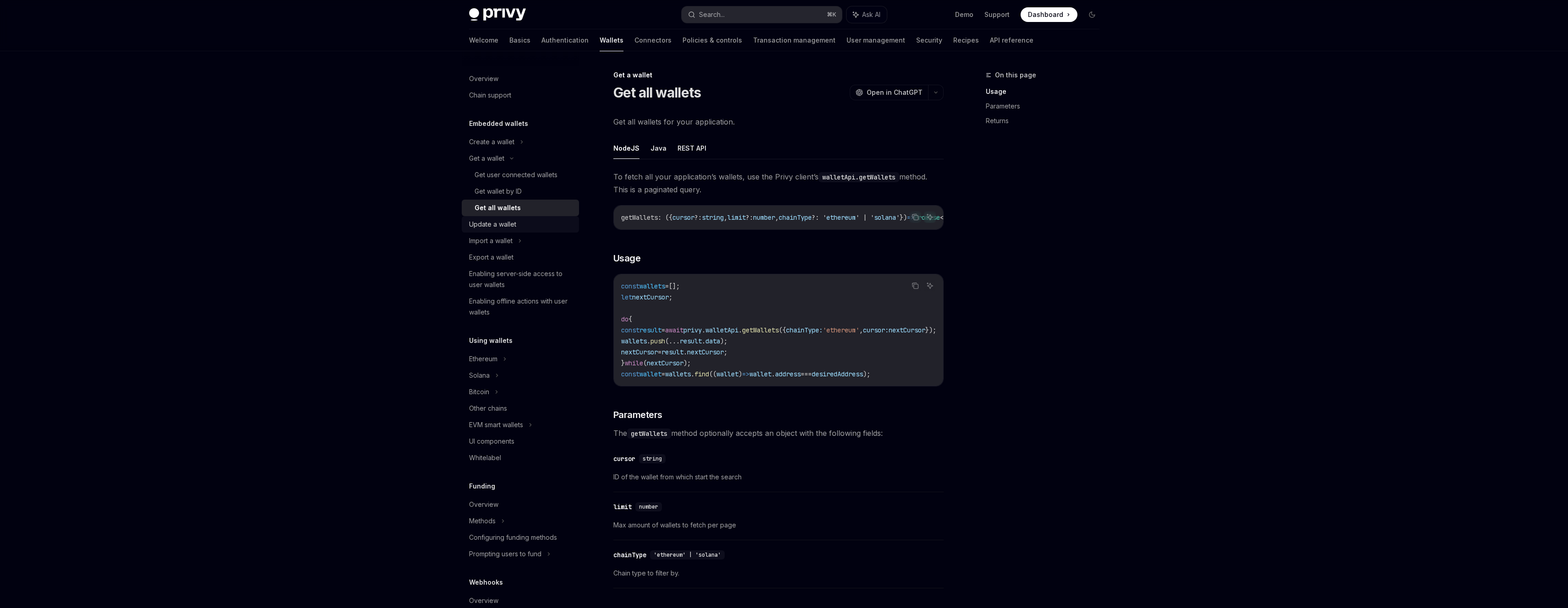
click at [495, 226] on div "Update a wallet" at bounding box center [492, 224] width 47 height 11
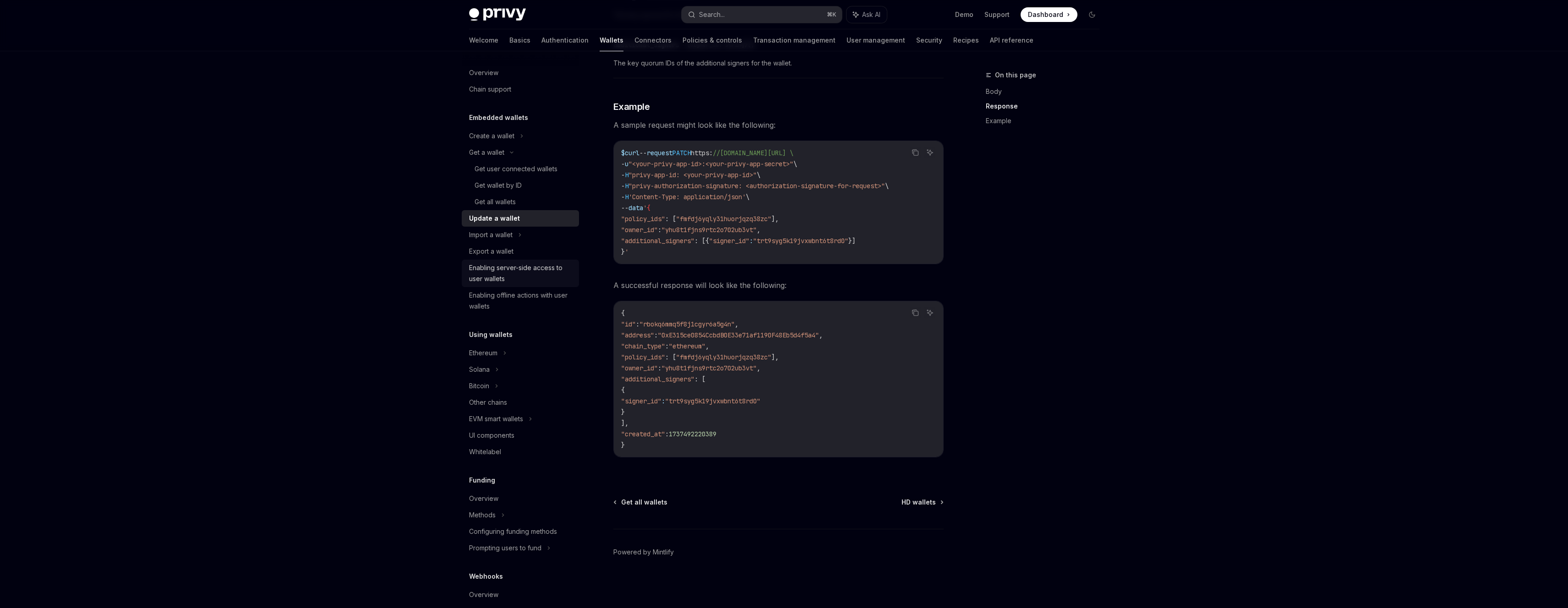
scroll to position [12, 0]
click at [536, 273] on div "Enabling server-side access to user wallets" at bounding box center [521, 268] width 105 height 22
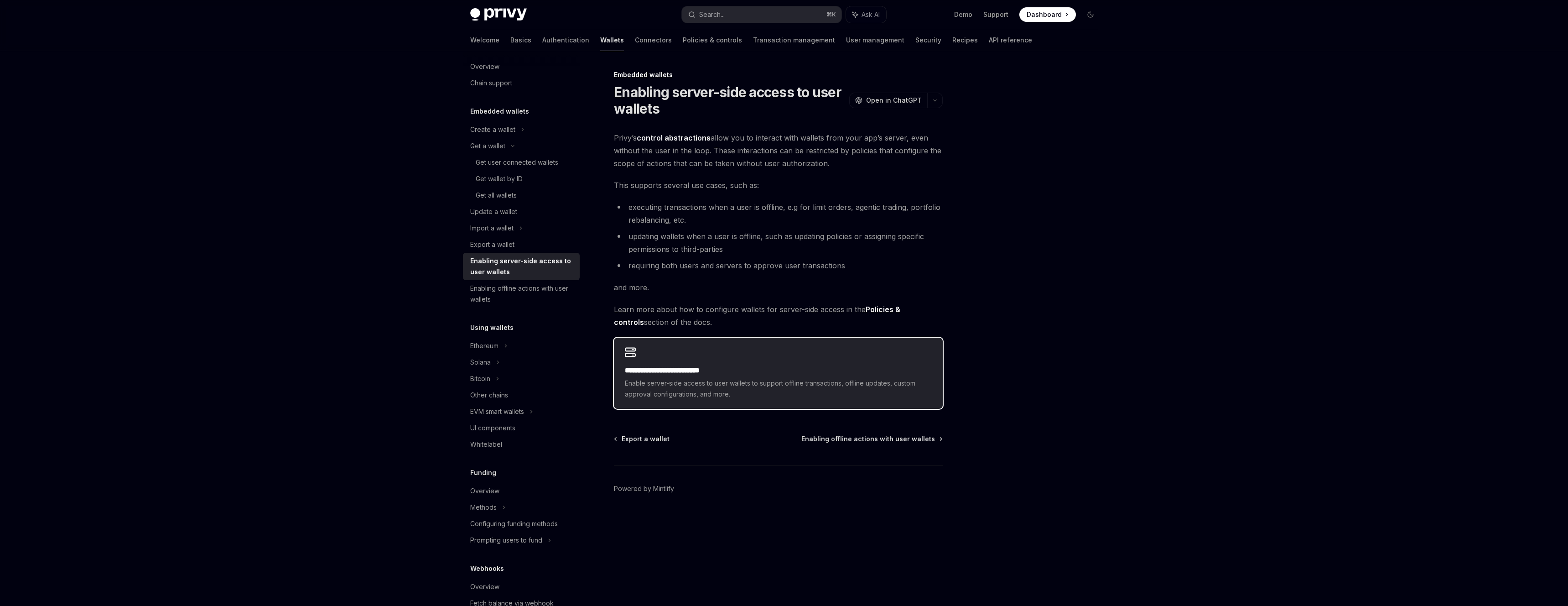
click at [730, 379] on span "Enable server-side access to user wallets to support offline transactions, offl…" at bounding box center [779, 389] width 307 height 22
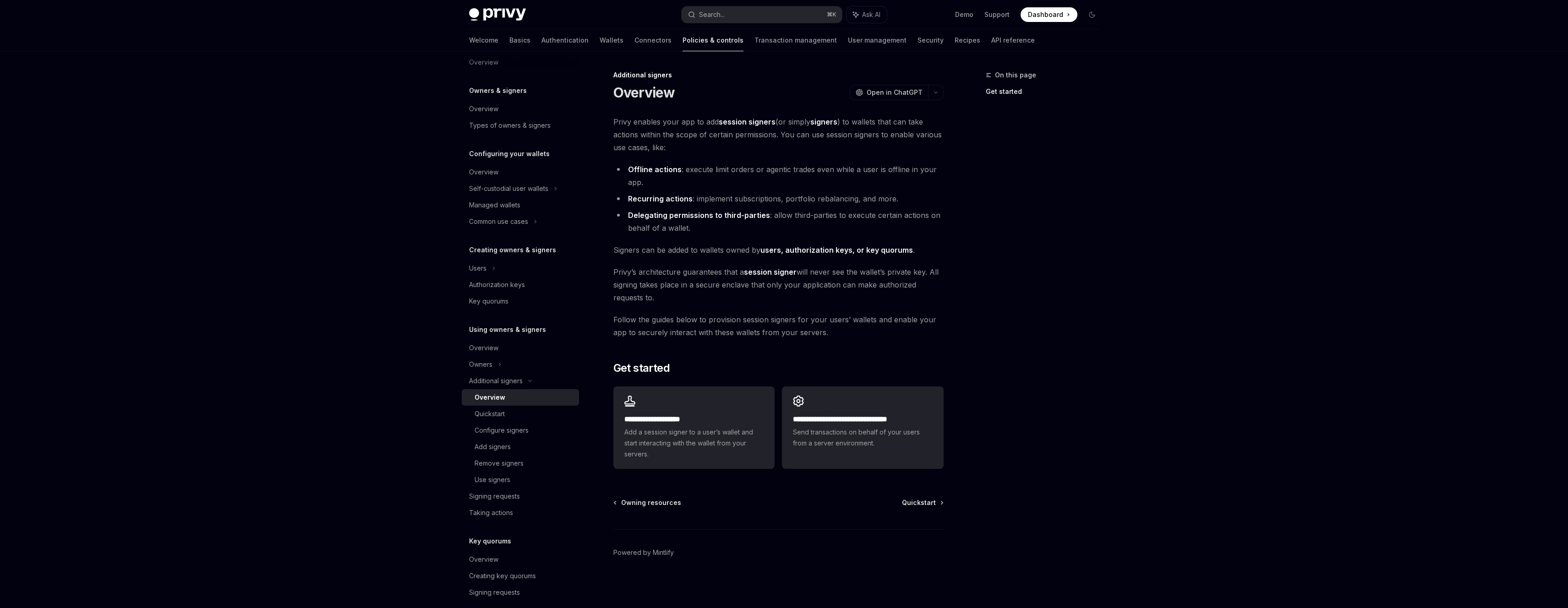
scroll to position [1, 0]
click at [709, 405] on div "**********" at bounding box center [694, 427] width 161 height 82
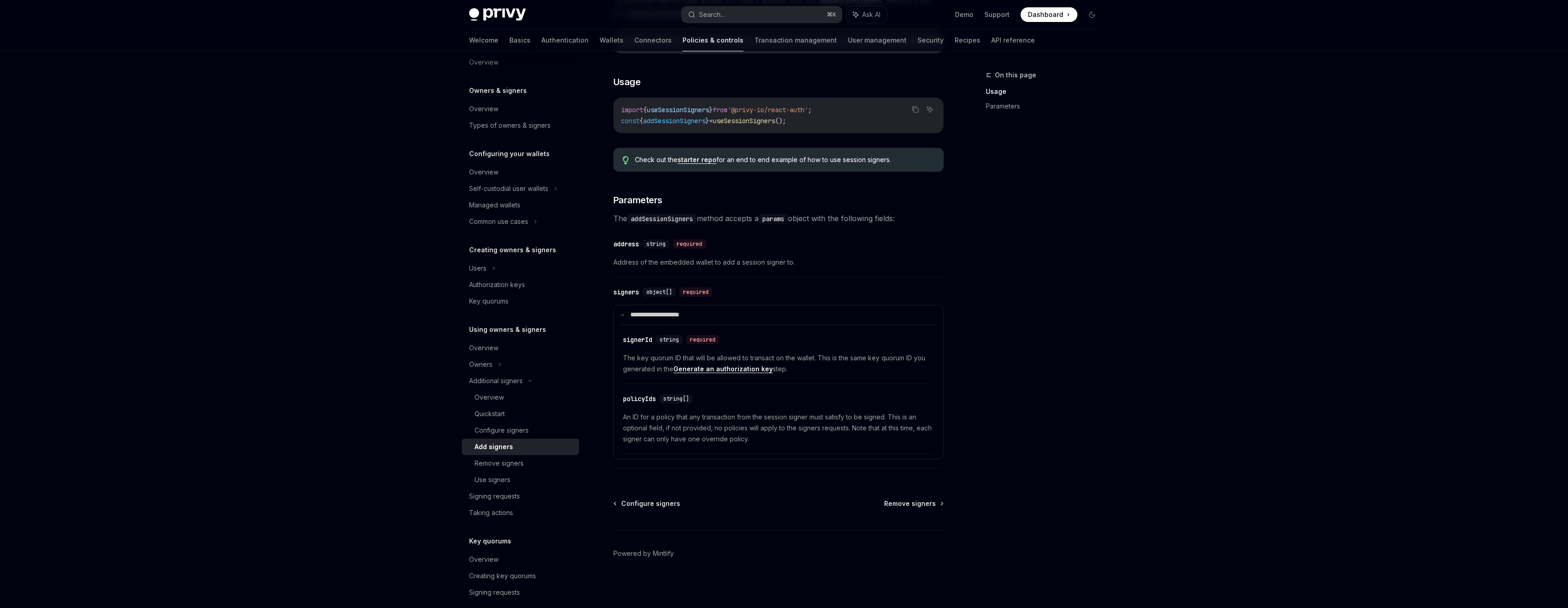
scroll to position [213, 0]
click at [742, 370] on link "Generate an authorization key" at bounding box center [723, 367] width 100 height 8
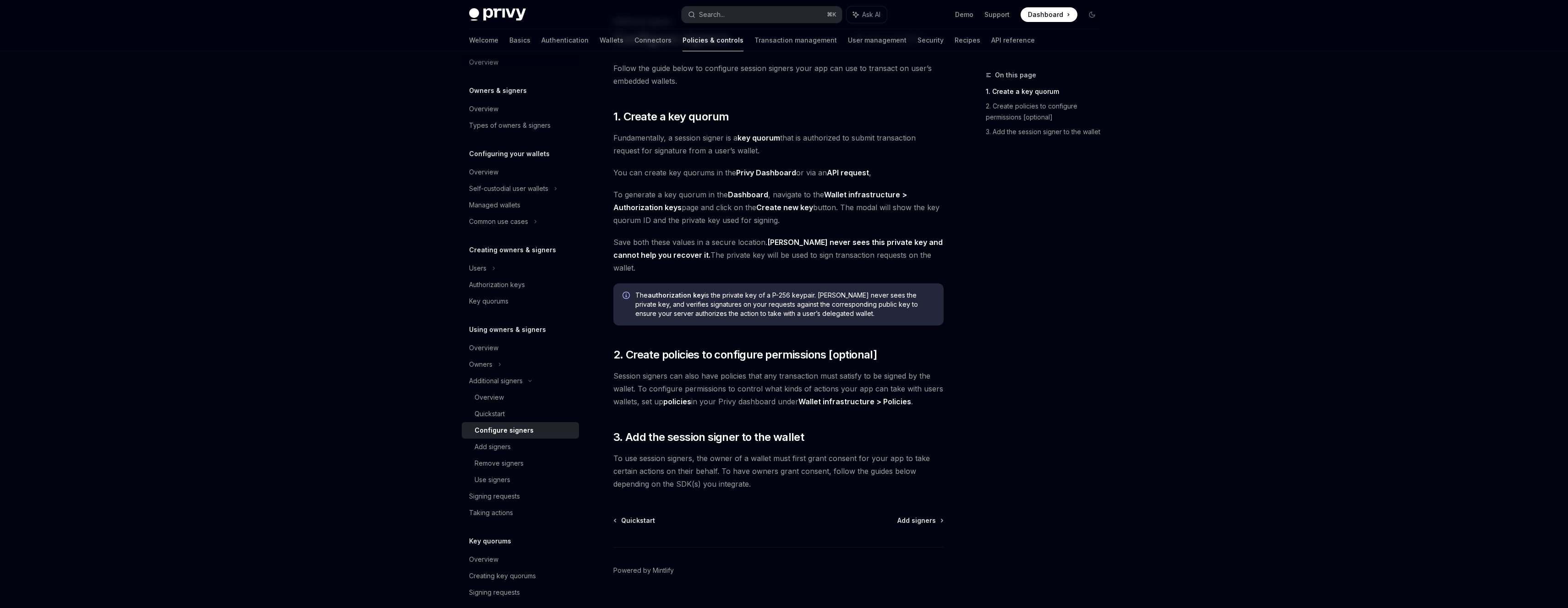
scroll to position [59, 0]
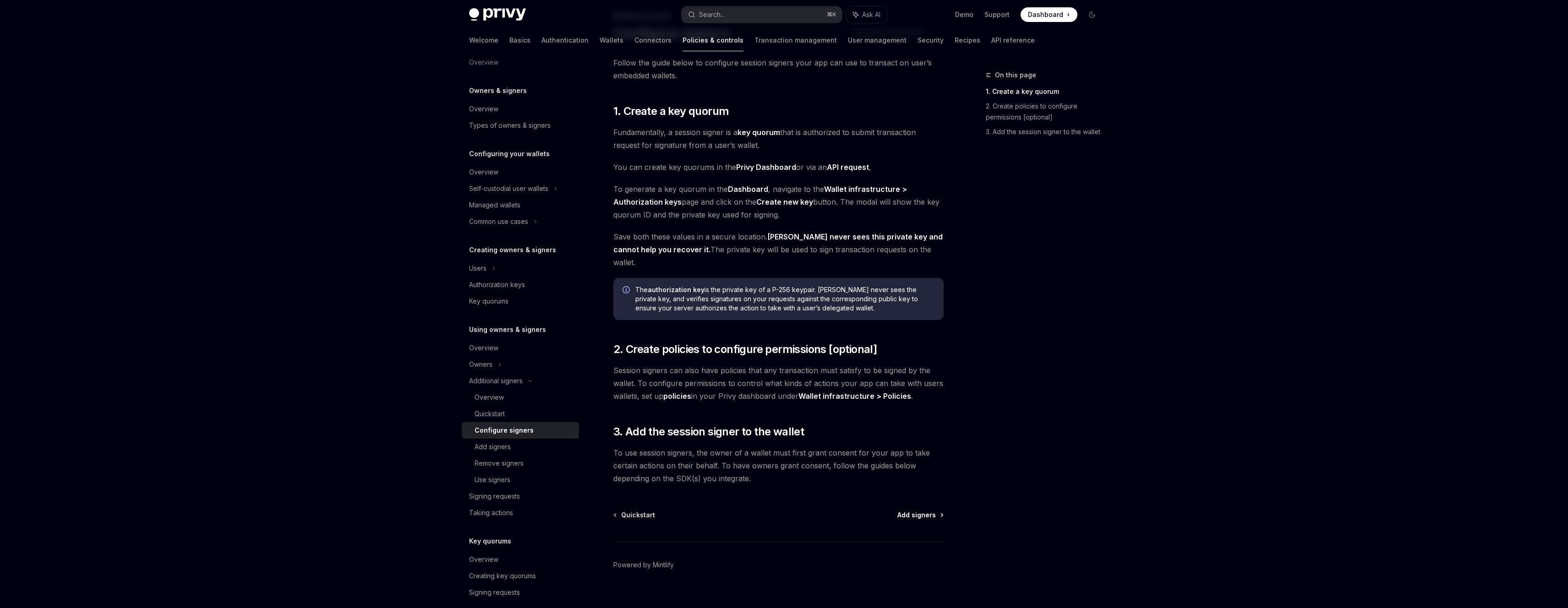
click at [909, 510] on span "Add signers" at bounding box center [916, 515] width 39 height 9
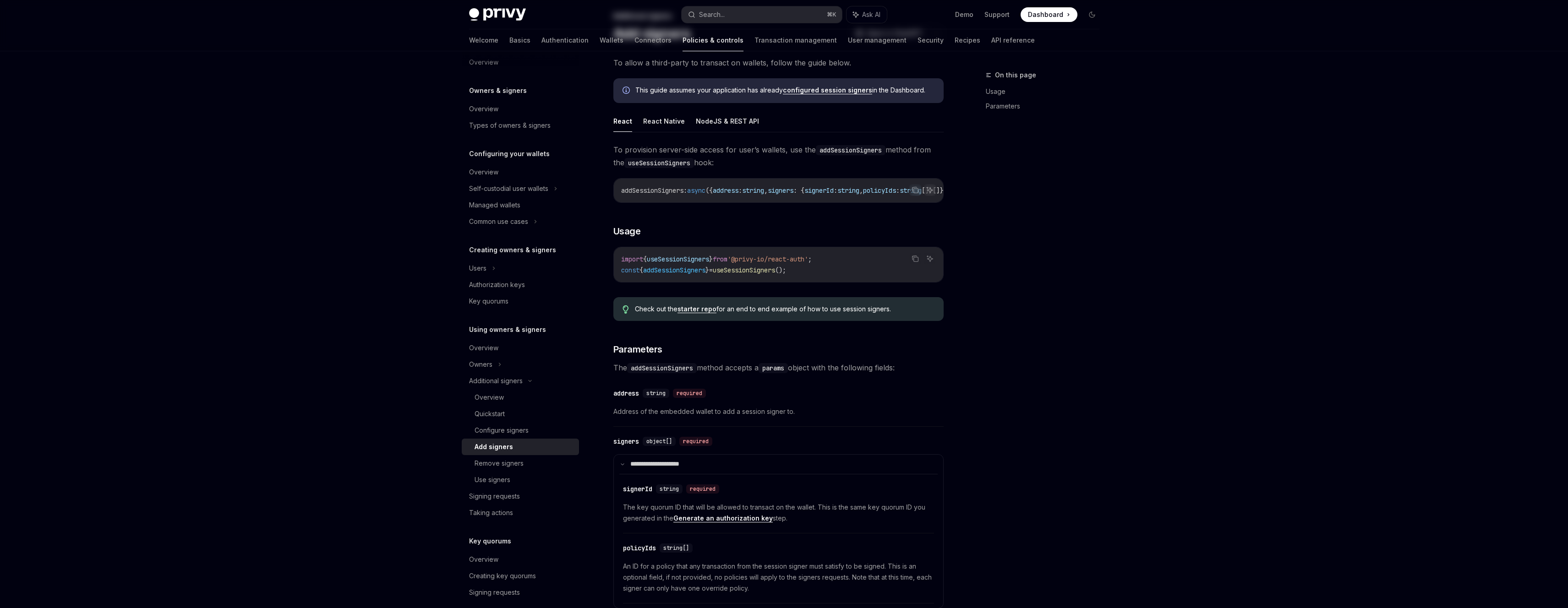
type textarea "*"
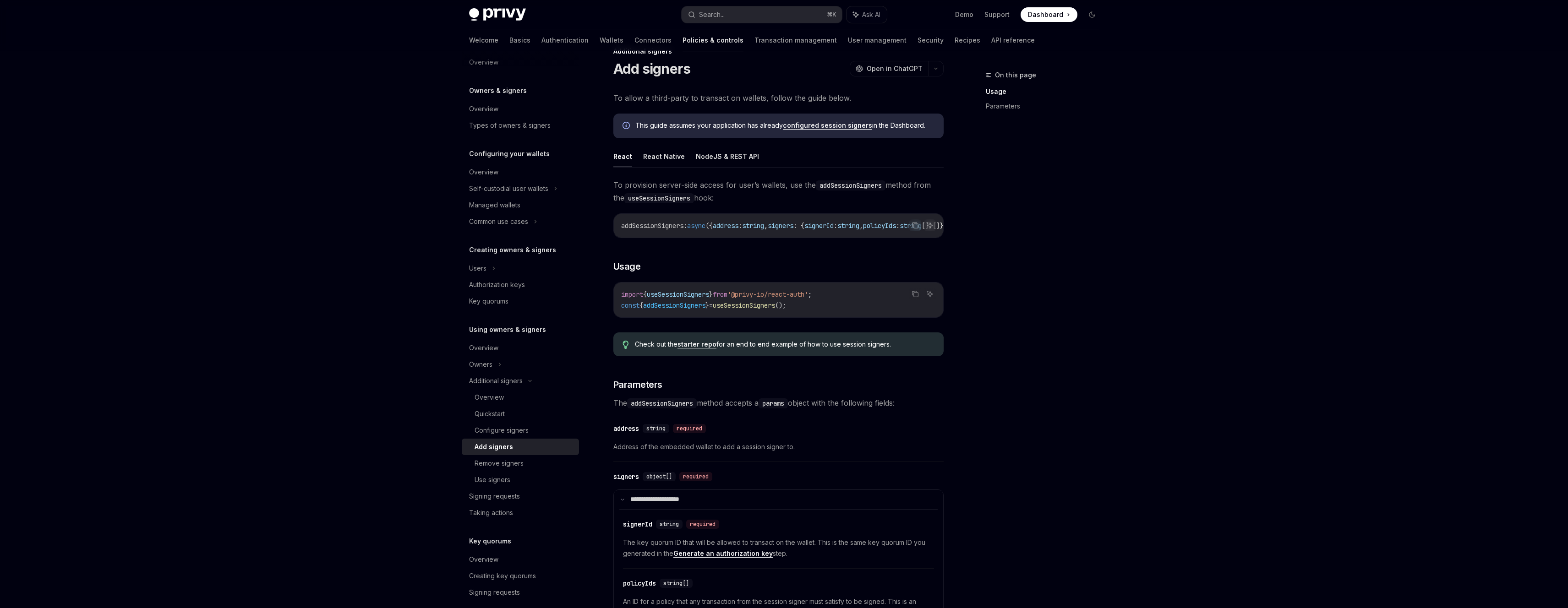
scroll to position [191, 0]
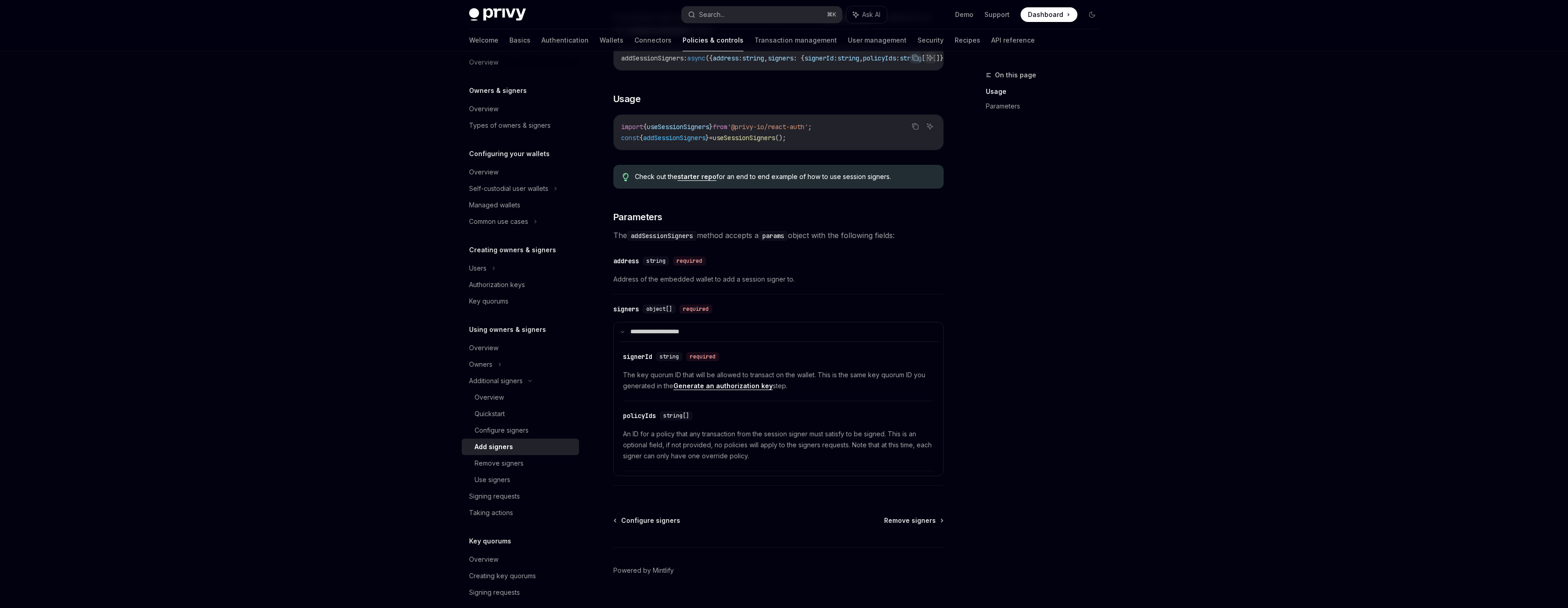
click at [700, 181] on span "Check out the starter repo for an end to end example of how to use session sign…" at bounding box center [784, 177] width 299 height 9
click at [701, 180] on link "starter repo" at bounding box center [697, 176] width 39 height 8
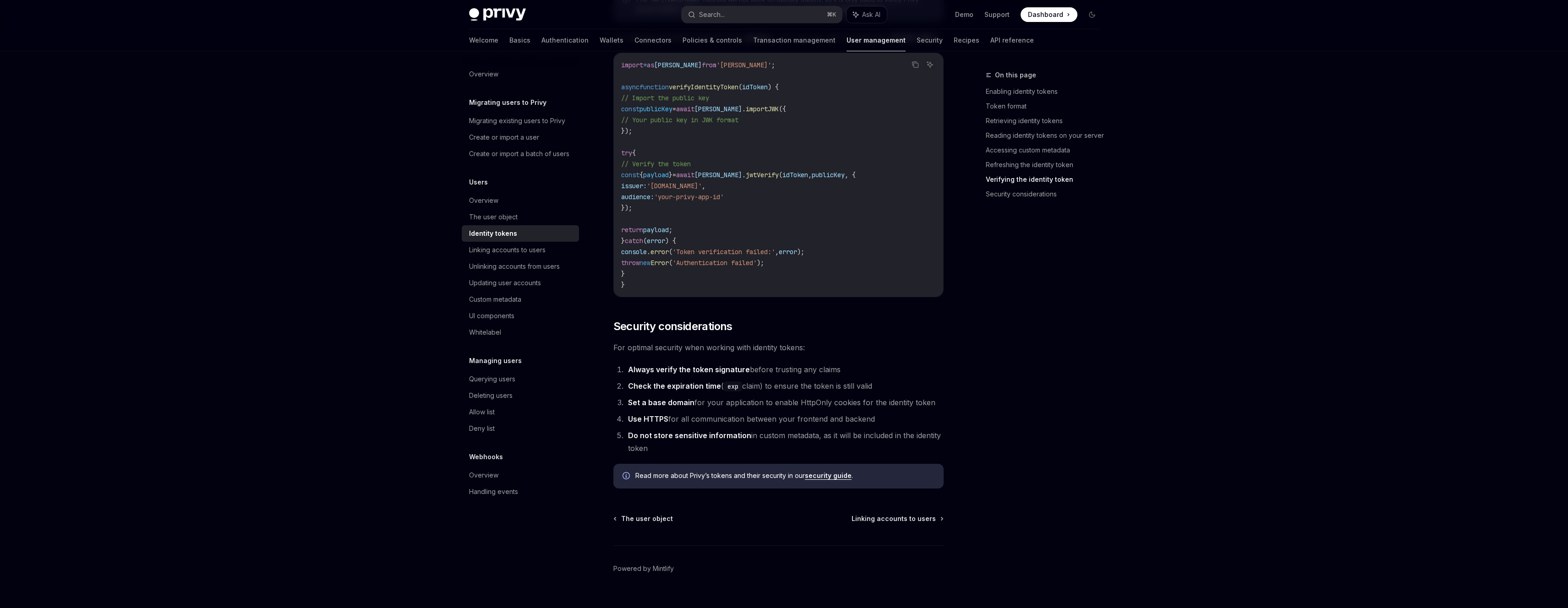
scroll to position [2763, 0]
